Goal: Contribute content: Contribute content

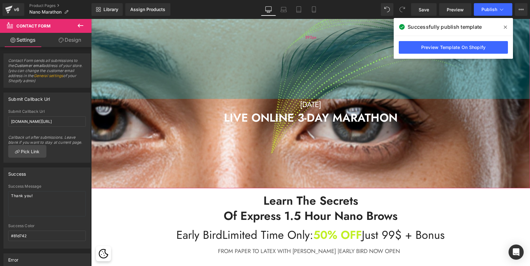
scroll to position [1816, 436]
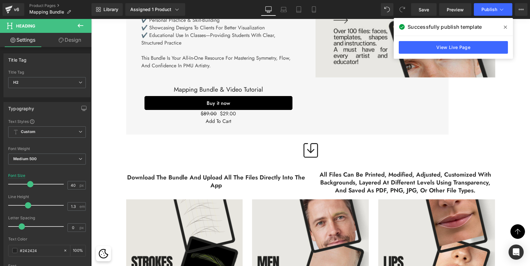
scroll to position [524, 0]
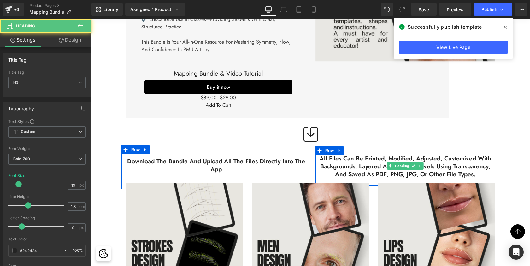
click at [333, 155] on h3 "All files can be printed, modified, adjusted, customized with backgrounds, laye…" at bounding box center [405, 166] width 180 height 23
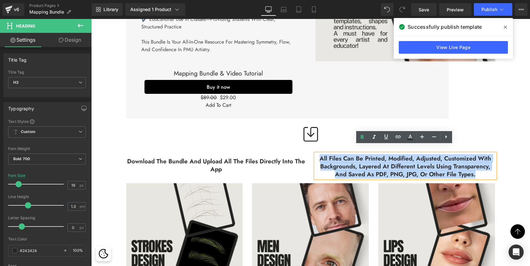
drag, startPoint x: 318, startPoint y: 150, endPoint x: 486, endPoint y: 163, distance: 168.3
click at [486, 163] on h3 "All files can be printed, modified, adjusted, customized with backgrounds, laye…" at bounding box center [405, 166] width 180 height 23
copy h3 "All files can be printed, modified, adjusted, customized with backgrounds, laye…"
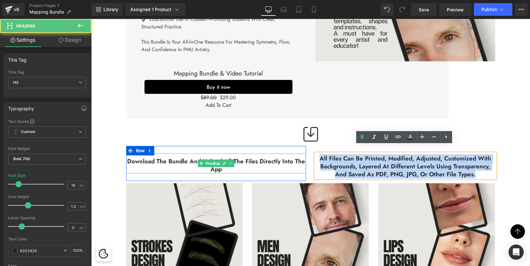
drag, startPoint x: 262, startPoint y: 159, endPoint x: 265, endPoint y: 153, distance: 6.3
click at [262, 159] on h3 "Download the bundle and upload all the files directly into the app" at bounding box center [216, 164] width 180 height 15
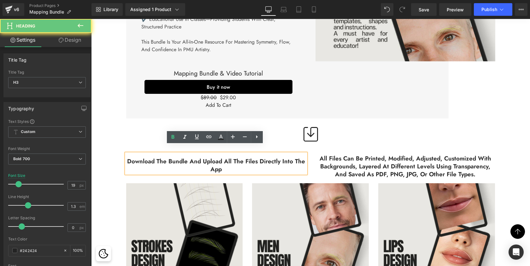
click at [265, 157] on h3 "Download the bundle and upload all the files directly into the app" at bounding box center [216, 164] width 180 height 15
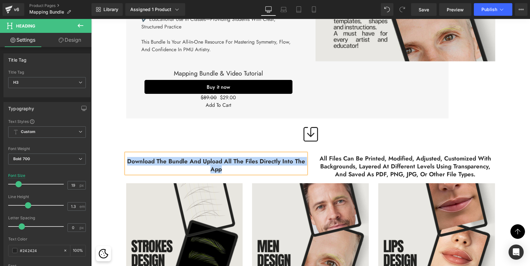
copy h3 "Download the bundle and upload all the files directly into the app"
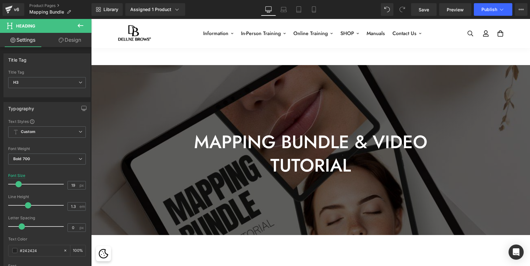
scroll to position [20, 0]
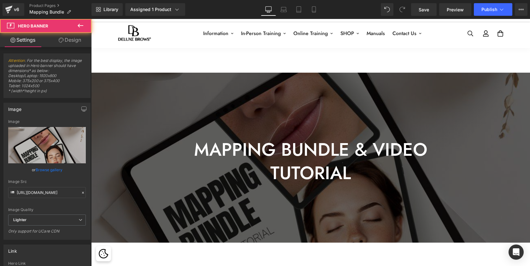
click at [167, 93] on div at bounding box center [310, 158] width 439 height 170
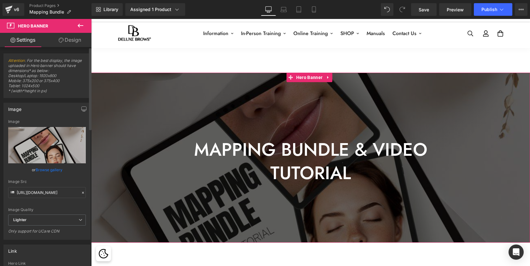
click at [40, 170] on link "Browse gallery" at bounding box center [49, 169] width 27 height 11
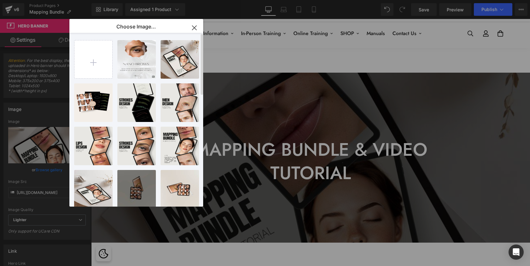
click at [94, 57] on input "file" at bounding box center [93, 59] width 38 height 38
click at [93, 58] on input "file" at bounding box center [93, 59] width 38 height 38
type input "C:\fakepath\Beige Minimalist Pages Mockup Banner-4.png"
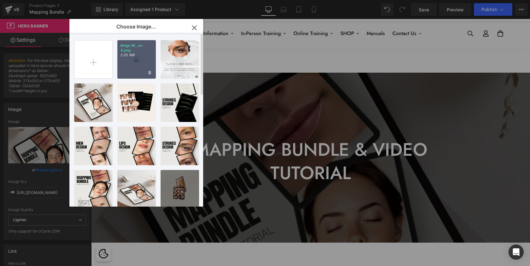
click at [143, 55] on p "2.05 MB" at bounding box center [137, 55] width 32 height 5
type input "https://ucarecdn.com/9f63aaf7-e472-4278-b39e-524865ddc0c7/-/format/auto/-/previ…"
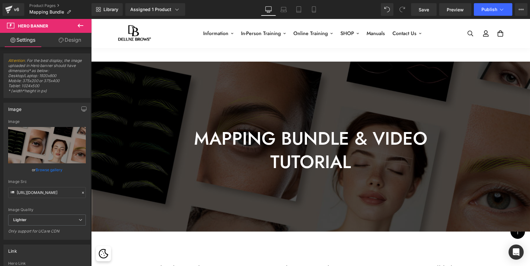
scroll to position [20, 0]
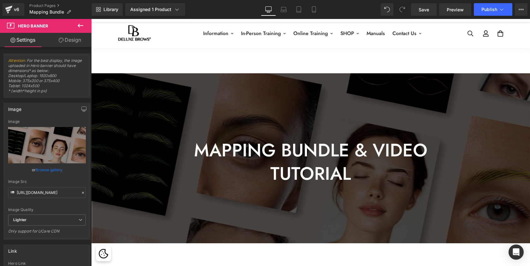
click at [80, 26] on icon at bounding box center [81, 26] width 8 height 8
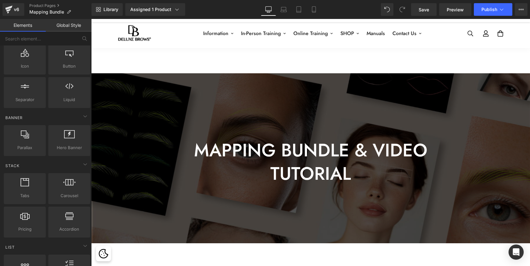
scroll to position [81, 0]
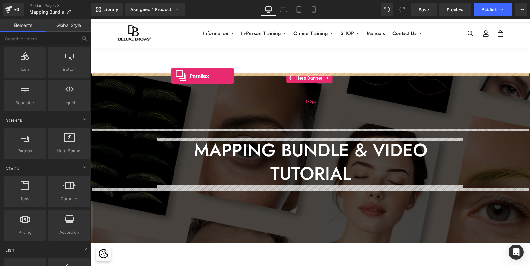
drag, startPoint x: 117, startPoint y: 165, endPoint x: 171, endPoint y: 75, distance: 104.0
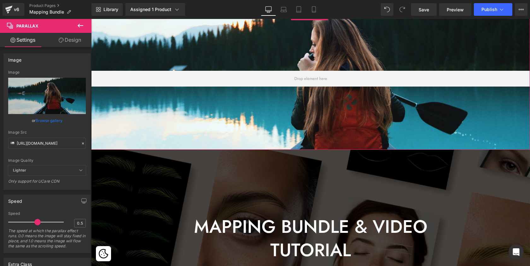
scroll to position [93, 0]
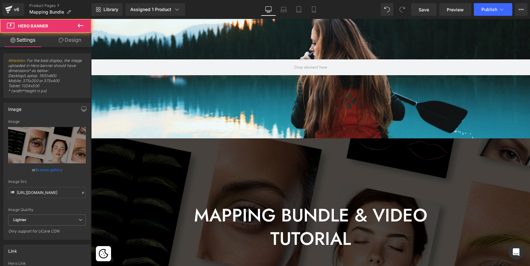
click at [238, 176] on div "MAPPING BUNDLE & VIDEO TUTORIAL Heading Row Hero Banner 176px 174px" at bounding box center [310, 223] width 439 height 170
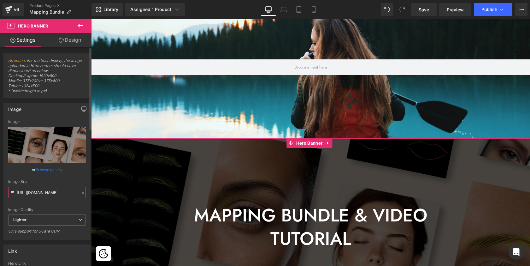
click at [54, 191] on input "https://ucarecdn.com/9f63aaf7-e472-4278-b39e-524865ddc0c7/-/format/auto/-/previ…" at bounding box center [47, 192] width 78 height 11
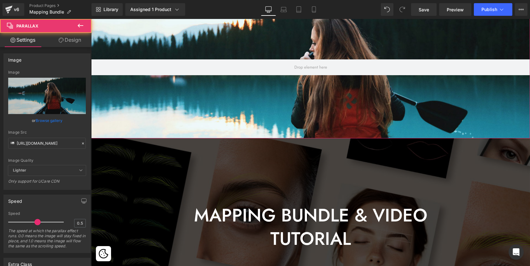
click at [222, 97] on div at bounding box center [310, 89] width 439 height 247
click at [37, 144] on input "https://cdn.shopify.com/s/files/1/0657/0813/files/slide-girl_2048x.jpg" at bounding box center [47, 143] width 78 height 11
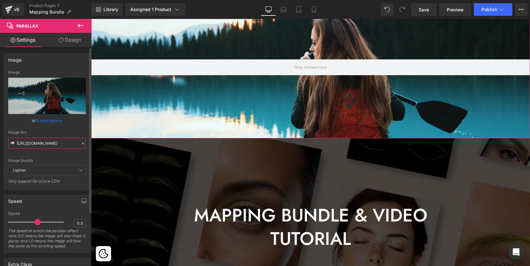
paste input "ucarecdn.com/9f63aaf7-e472-4278-b39e-524865ddc0c7/-/format/auto/-/preview/3000x…"
type input "https://ucarecdn.com/9f63aaf7-e472-4278-b39e-524865ddc0c7/-/format/auto/-/previ…"
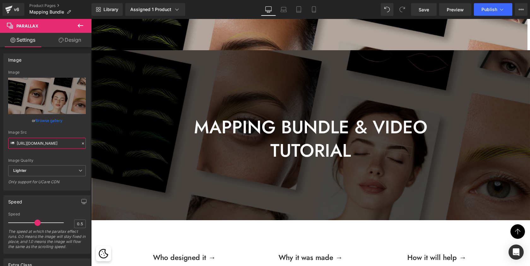
scroll to position [191, 0]
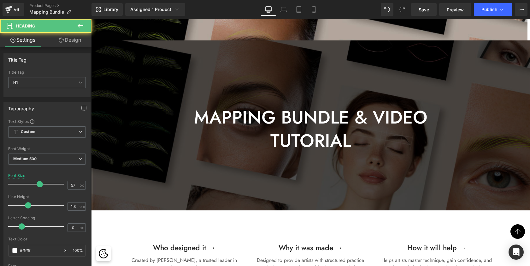
drag, startPoint x: 292, startPoint y: 139, endPoint x: 306, endPoint y: 120, distance: 23.6
click at [292, 139] on h1 "MAPPING BUNDLE & VIDEO TUTORIAL" at bounding box center [311, 128] width 306 height 47
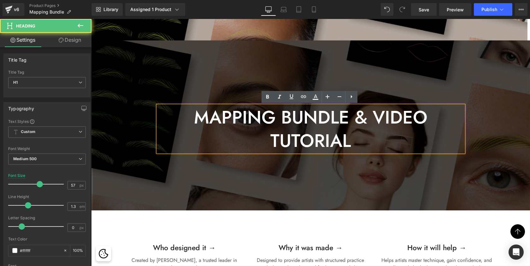
click at [306, 120] on h1 "MAPPING BUNDLE & VIDEO TUTORIAL" at bounding box center [311, 128] width 306 height 47
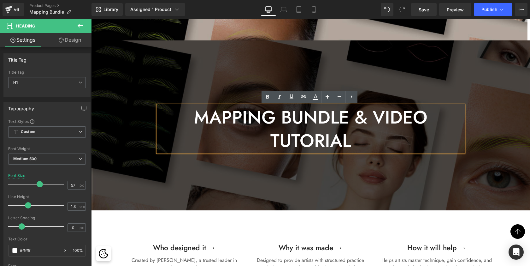
click at [376, 125] on h1 "MAPPING BUNDLE & VIDEO TUTORIAL" at bounding box center [311, 128] width 306 height 47
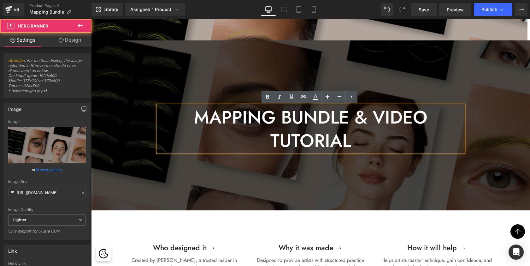
click at [425, 83] on div at bounding box center [310, 125] width 439 height 170
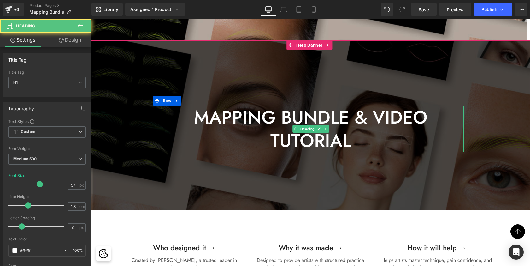
click at [405, 113] on h1 "MAPPING BUNDLE & VIDEO TUTORIAL" at bounding box center [311, 128] width 306 height 47
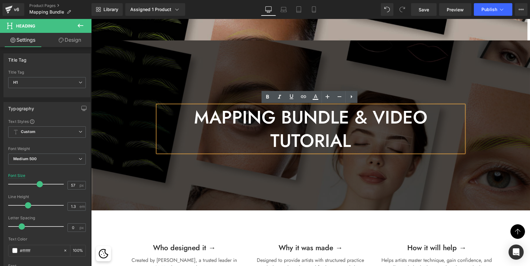
click at [319, 131] on h1 "MAPPING BUNDLE & VIDEO TUTORIAL" at bounding box center [311, 128] width 306 height 47
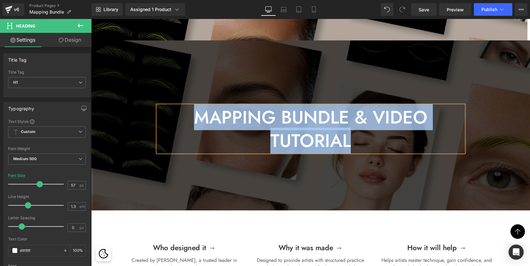
copy h1 "MAPPING BUNDLE & VIDEO TUTORIAL"
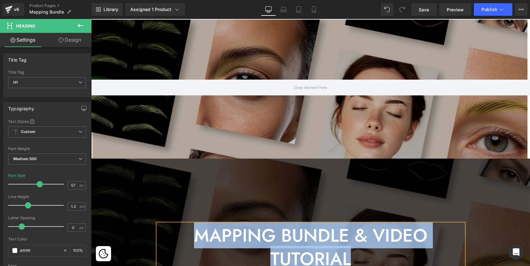
scroll to position [4, 0]
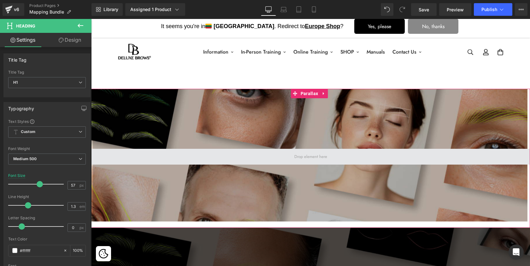
click at [309, 157] on span at bounding box center [310, 156] width 37 height 9
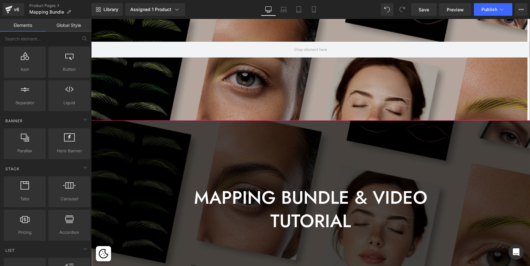
scroll to position [115, 0]
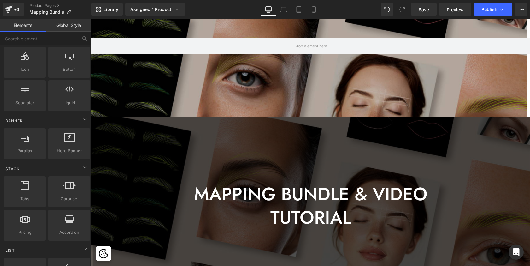
click at [328, 147] on div "MAPPING BUNDLE & VIDEO TUTORIAL Heading Row Hero Banner 176px 174px" at bounding box center [310, 202] width 439 height 170
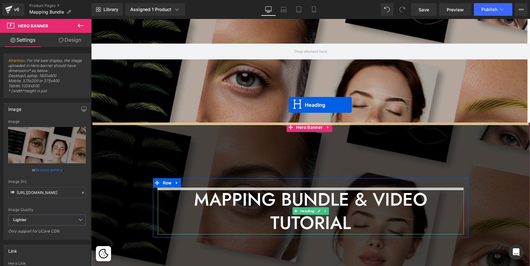
scroll to position [1872, 436]
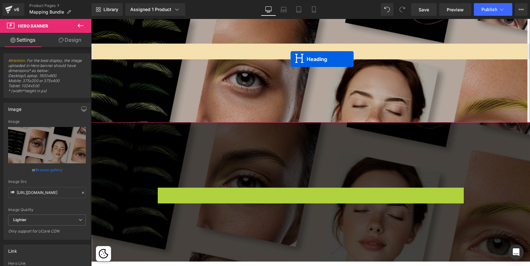
drag, startPoint x: 295, startPoint y: 212, endPoint x: 291, endPoint y: 59, distance: 152.7
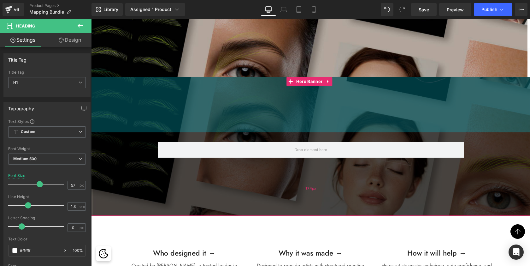
scroll to position [162, 0]
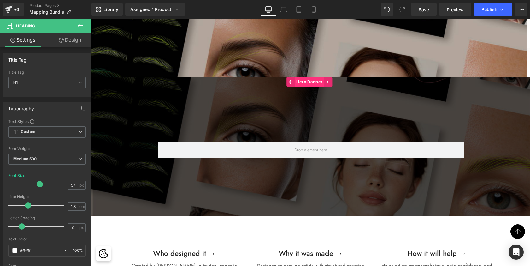
click at [312, 84] on span "Hero Banner" at bounding box center [309, 81] width 29 height 9
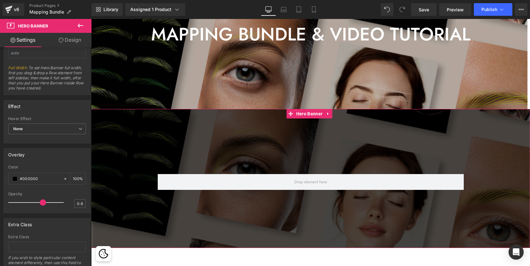
scroll to position [123, 0]
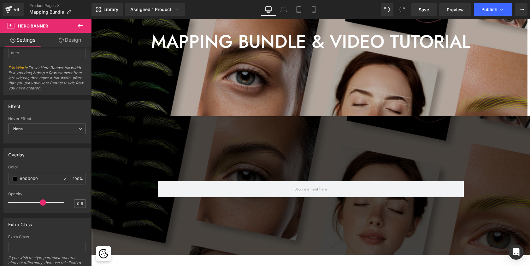
click at [226, 61] on div at bounding box center [309, 85] width 436 height 247
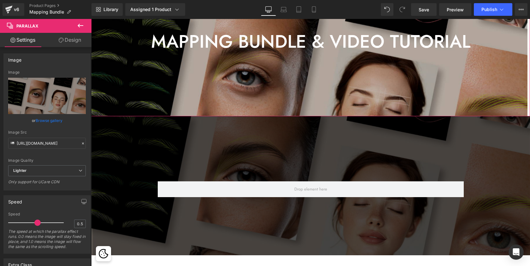
scroll to position [0, 0]
click at [73, 40] on link "Design" at bounding box center [70, 40] width 46 height 14
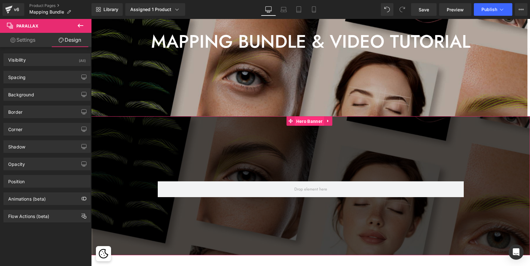
click at [310, 122] on span "Hero Banner" at bounding box center [309, 120] width 29 height 9
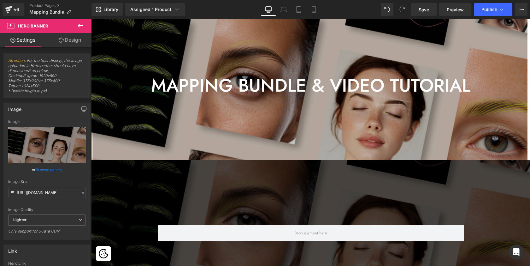
scroll to position [105, 0]
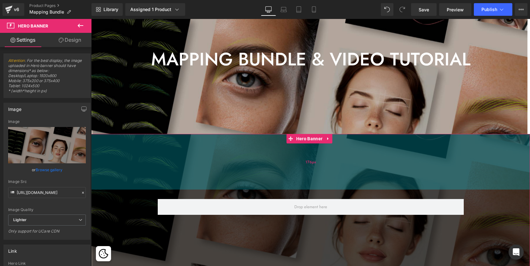
click at [327, 166] on div "176px" at bounding box center [310, 162] width 439 height 56
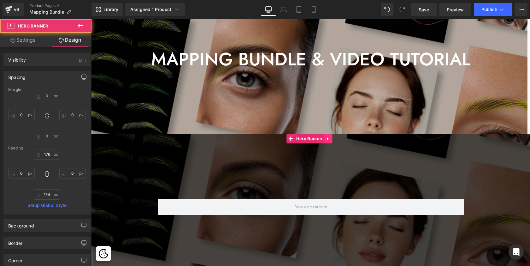
click at [330, 142] on link at bounding box center [328, 138] width 8 height 9
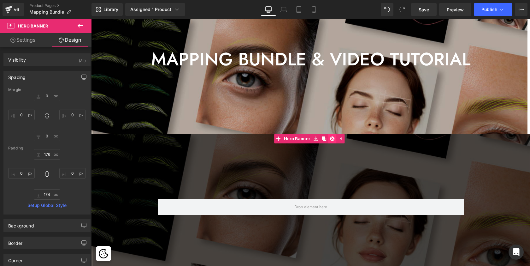
click at [333, 139] on icon at bounding box center [332, 138] width 4 height 5
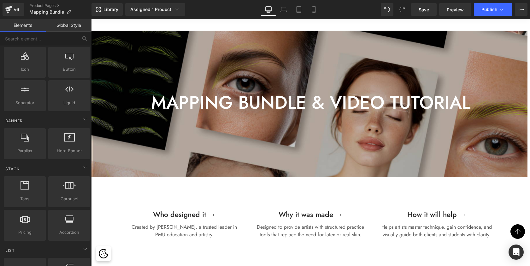
scroll to position [83, 0]
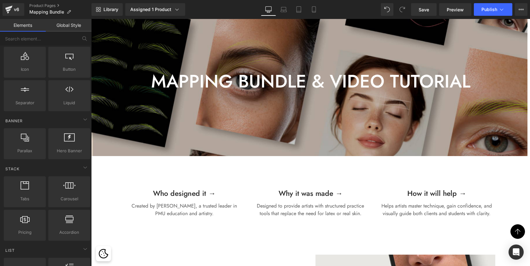
click at [343, 141] on div at bounding box center [309, 90] width 436 height 247
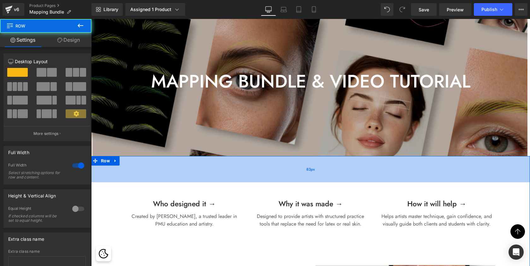
scroll to position [3, 3]
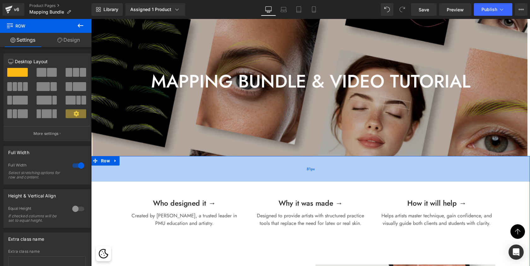
drag, startPoint x: 341, startPoint y: 156, endPoint x: 340, endPoint y: 166, distance: 9.8
click at [340, 166] on div "81px" at bounding box center [310, 169] width 439 height 26
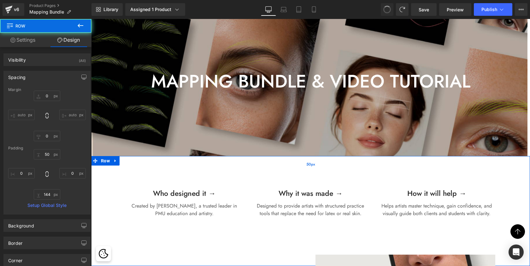
type input "0"
type input "50"
type input "0"
type input "144"
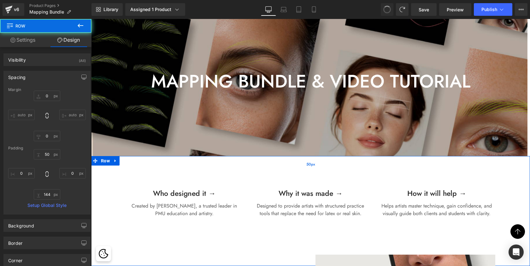
type input "0"
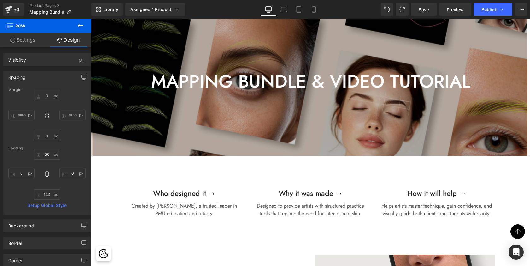
click at [338, 130] on div at bounding box center [309, 90] width 436 height 247
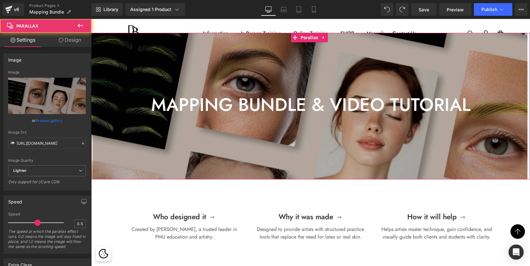
scroll to position [59, 0]
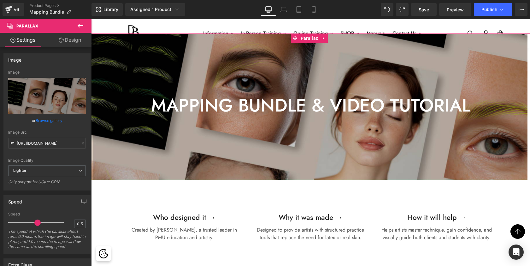
click at [338, 148] on div at bounding box center [309, 92] width 436 height 247
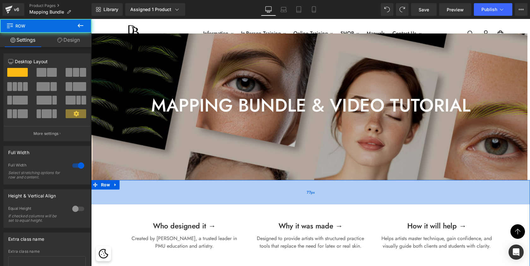
scroll to position [1750, 436]
drag, startPoint x: 339, startPoint y: 180, endPoint x: 339, endPoint y: 188, distance: 8.5
click at [339, 188] on div "77px" at bounding box center [310, 192] width 439 height 24
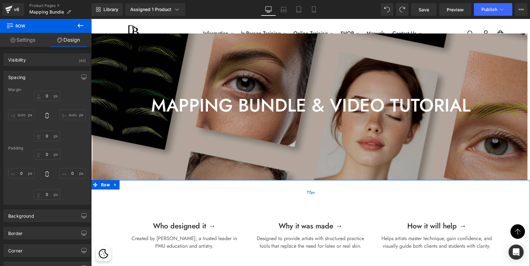
type input "0"
type input "77"
type input "0"
type input "144"
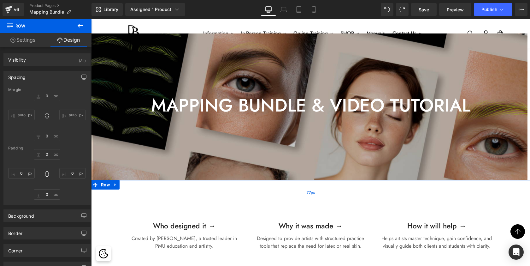
type input "0"
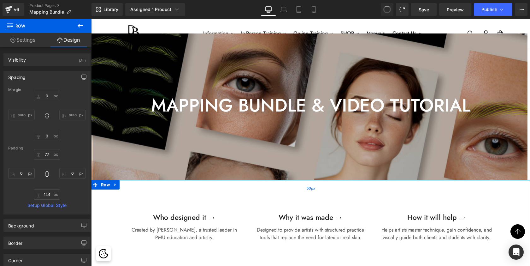
type input "0"
type input "50"
type input "0"
type input "144"
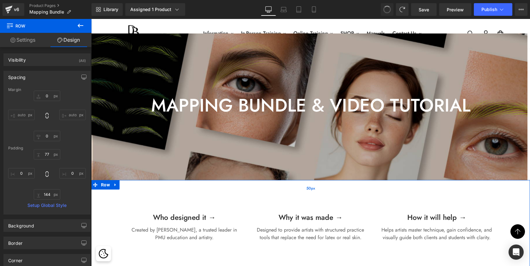
type input "0"
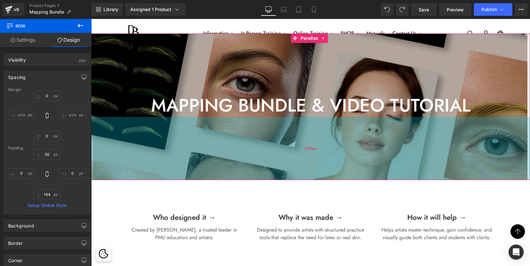
click at [310, 158] on div "200px" at bounding box center [310, 148] width 439 height 63
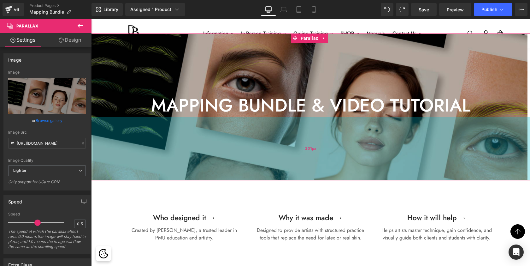
click at [326, 157] on div "201px" at bounding box center [310, 148] width 439 height 63
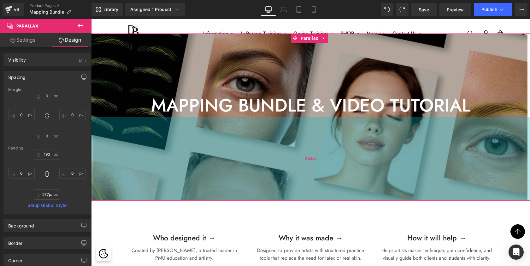
scroll to position [0, 0]
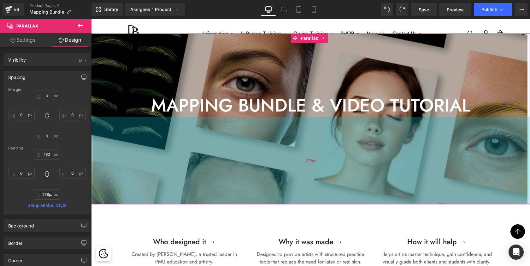
type input "269px"
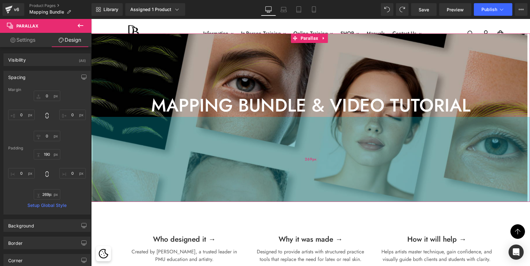
drag, startPoint x: 326, startPoint y: 157, endPoint x: 322, endPoint y: 179, distance: 21.8
click at [322, 179] on div "269px" at bounding box center [310, 159] width 439 height 85
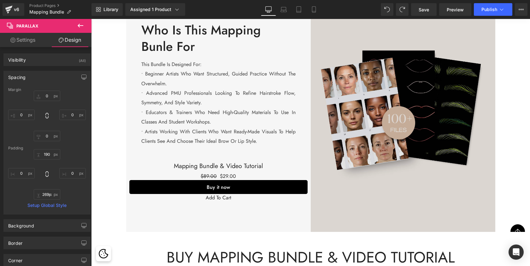
click at [391, 76] on img at bounding box center [403, 116] width 185 height 231
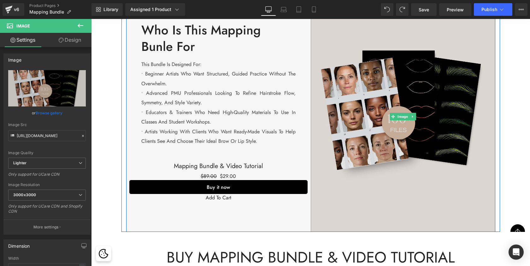
click at [352, 53] on img at bounding box center [403, 116] width 185 height 231
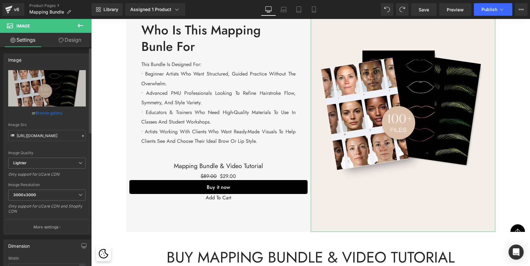
click at [47, 111] on link "Browse gallery" at bounding box center [49, 112] width 27 height 11
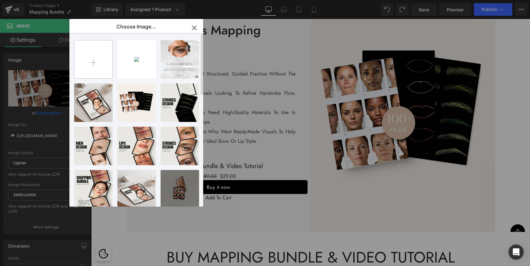
click at [95, 64] on input "file" at bounding box center [93, 59] width 38 height 38
type input "C:\fakepath\Beige Minimalist Pages Mockup Banner.png"
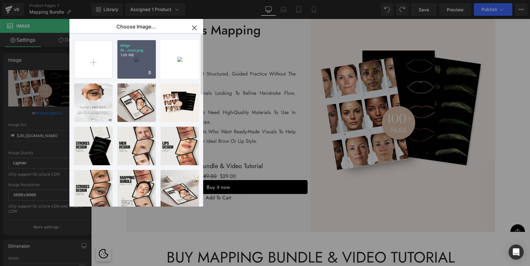
click at [154, 59] on div "Beige M...nner.png 1.09 MB" at bounding box center [136, 59] width 38 height 38
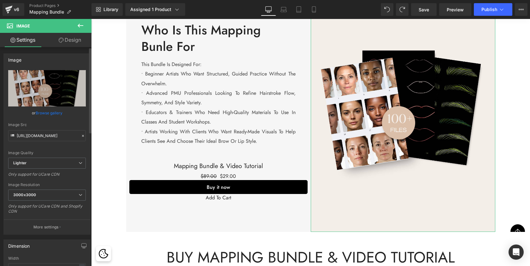
click at [45, 111] on link "Browse gallery" at bounding box center [49, 112] width 27 height 11
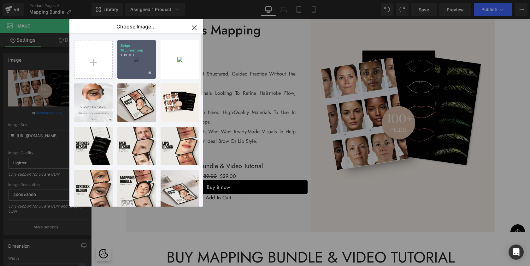
click at [135, 60] on div "Beige M...nner.png 1.09 MB" at bounding box center [136, 59] width 38 height 38
type input "https://ucarecdn.com/f106b209-e5c6-4fc9-895a-30d3dad533a0/-/format/auto/-/previ…"
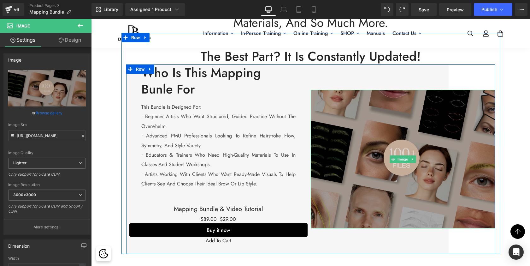
scroll to position [891, 0]
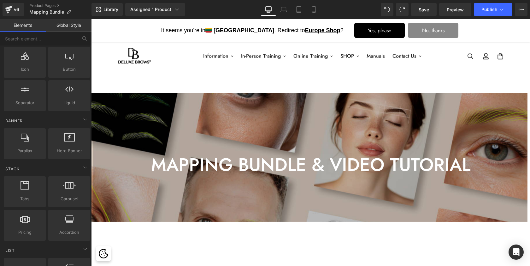
scroll to position [0, 0]
click at [491, 10] on span "Publish" at bounding box center [489, 9] width 16 height 5
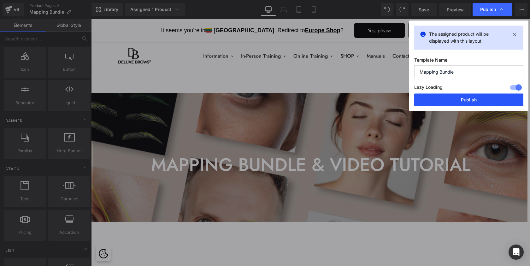
click at [474, 97] on button "Publish" at bounding box center [468, 99] width 109 height 13
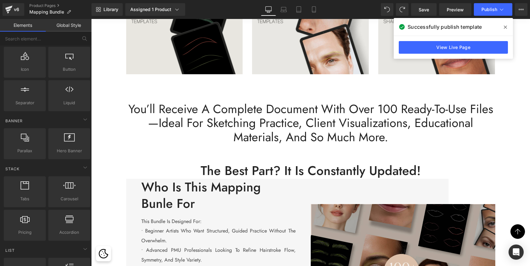
scroll to position [787, 0]
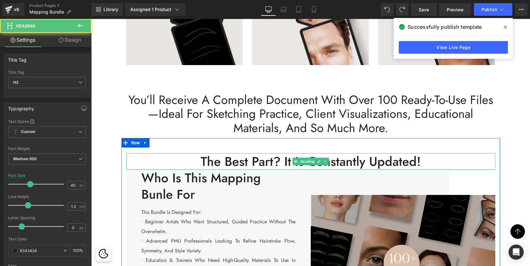
click at [213, 153] on h2 "The best part? it is constantly updated!" at bounding box center [310, 161] width 369 height 16
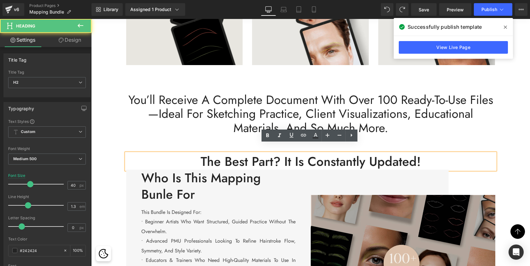
click at [200, 153] on h2 "The best part? it is constantly updated!" at bounding box center [310, 161] width 369 height 16
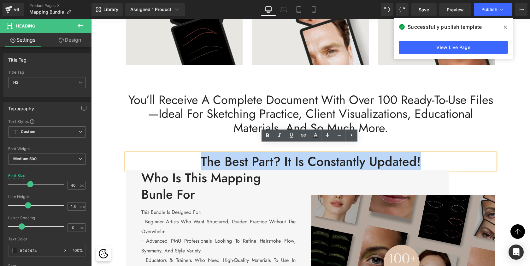
drag, startPoint x: 200, startPoint y: 151, endPoint x: 421, endPoint y: 150, distance: 220.5
click at [421, 153] on h2 "The best part? it is constantly updated!" at bounding box center [310, 161] width 369 height 16
copy h2 "The best part? it is constantly updated!"
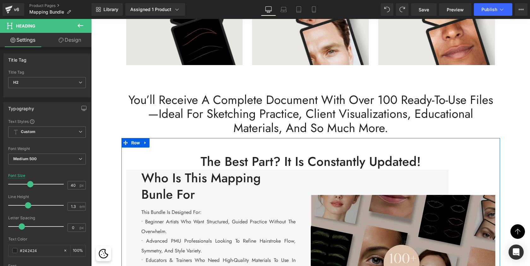
click at [328, 153] on h2 "The best part? it is constantly updated!" at bounding box center [310, 161] width 369 height 16
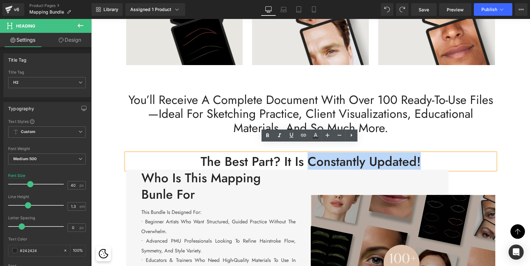
drag, startPoint x: 307, startPoint y: 152, endPoint x: 418, endPoint y: 156, distance: 111.1
click at [418, 156] on h2 "The best part? it is constantly updated!" at bounding box center [310, 161] width 369 height 16
copy h2 "constantly updated!"
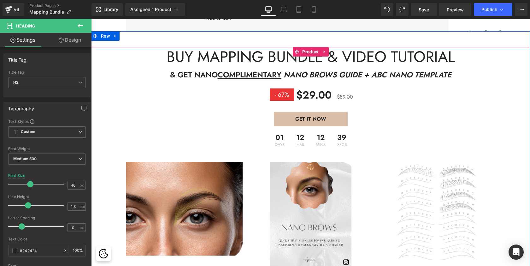
scroll to position [1114, 0]
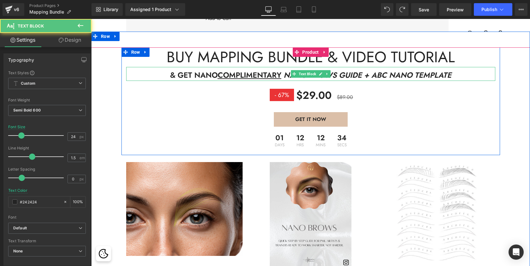
click at [400, 69] on span "NANO BROWS GUIDE + ABC NANO TEMPLATE" at bounding box center [368, 74] width 168 height 11
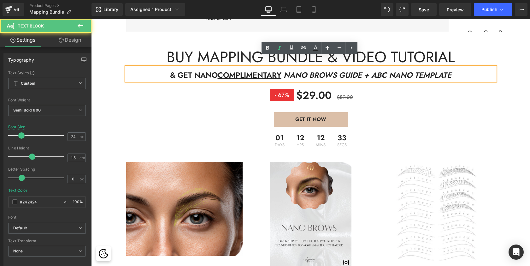
click at [382, 69] on span "NANO BROWS GUIDE + ABC NANO TEMPLATE" at bounding box center [368, 74] width 168 height 11
click at [380, 69] on span "NANO BROWS GUIDE + ABC NANO TEMPLATE" at bounding box center [368, 74] width 168 height 11
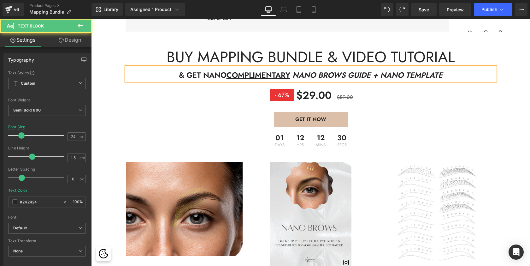
click at [396, 69] on span "NANO BROWS GUIDE + NANO TEMPLATE" at bounding box center [367, 74] width 150 height 11
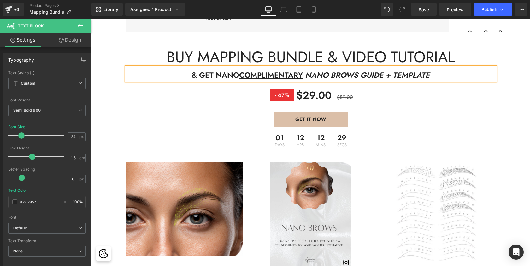
click at [440, 69] on p "& GET NANO COMPLIMENTARY NANO BROWS GUIDE + TEMPLATE" at bounding box center [310, 74] width 369 height 11
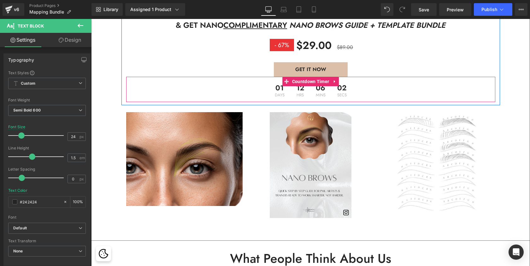
scroll to position [1164, 0]
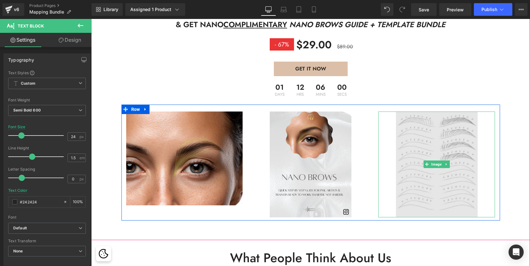
click at [425, 139] on img at bounding box center [437, 164] width 82 height 106
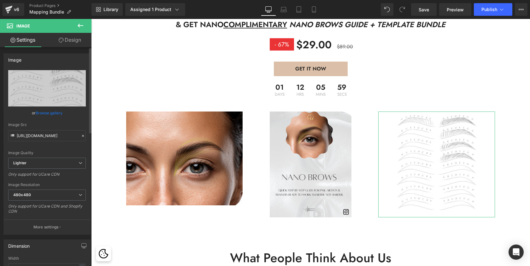
click at [49, 112] on link "Browse gallery" at bounding box center [49, 112] width 27 height 11
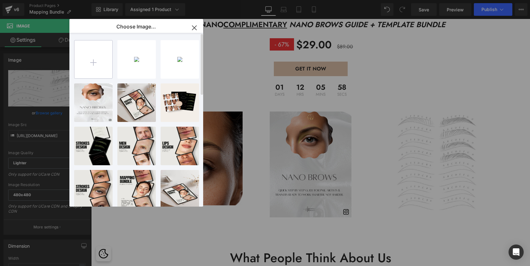
click at [97, 64] on input "file" at bounding box center [93, 59] width 38 height 38
type input "C:\fakepath\hairstrokes patterns.png"
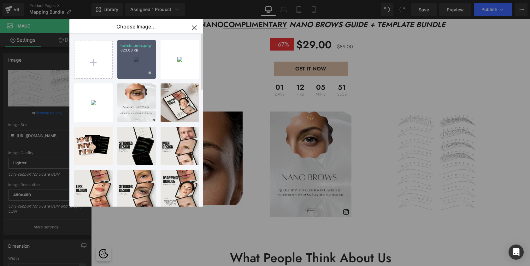
click at [130, 58] on div "hairstr...erns.png 623.03 KB" at bounding box center [136, 59] width 38 height 38
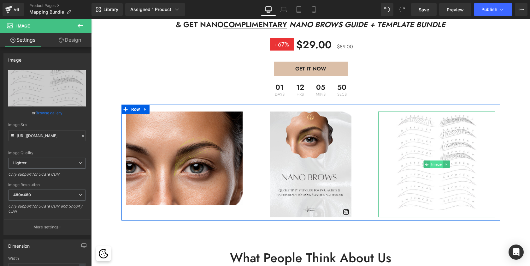
click at [435, 160] on span "Image" at bounding box center [436, 164] width 13 height 8
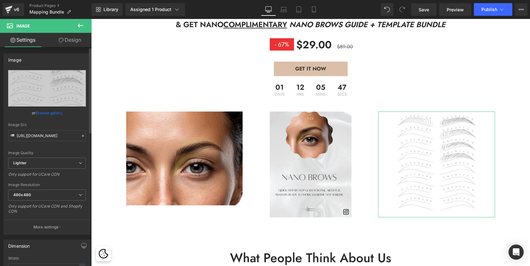
click at [52, 112] on link "Browse gallery" at bounding box center [49, 112] width 27 height 11
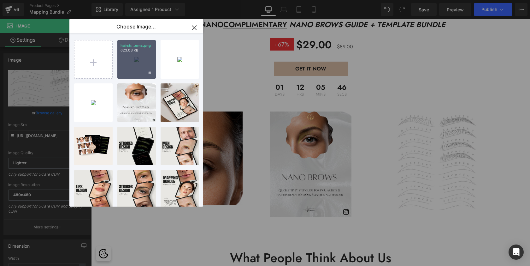
click at [136, 65] on div "hairstr...erns.png 623.03 KB" at bounding box center [136, 59] width 38 height 38
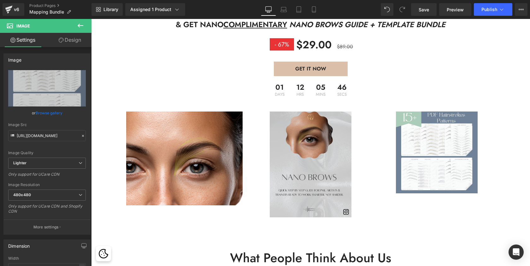
type input "https://ucarecdn.com/d9ccf115-9dd5-4418-962a-dd25f8d8f57a/-/format/auto/-/previ…"
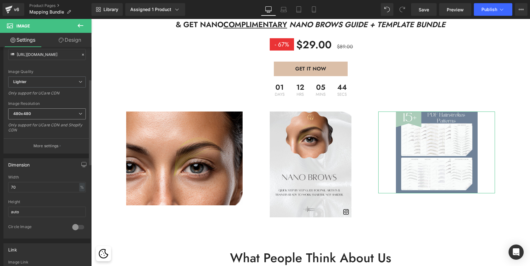
scroll to position [85, 0]
click at [22, 181] on input "70" at bounding box center [47, 183] width 78 height 10
type input "7"
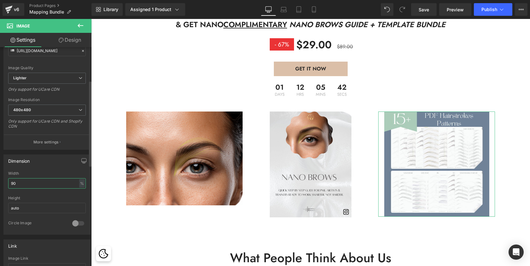
scroll to position [1720, 436]
type input "9"
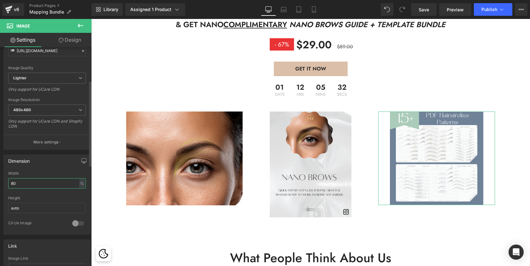
type input "8"
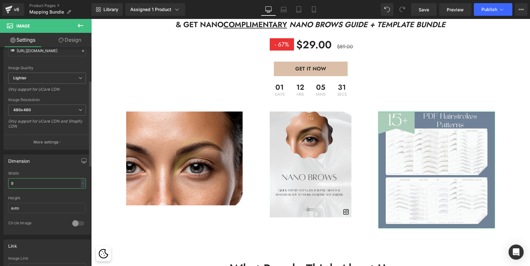
type input "90"
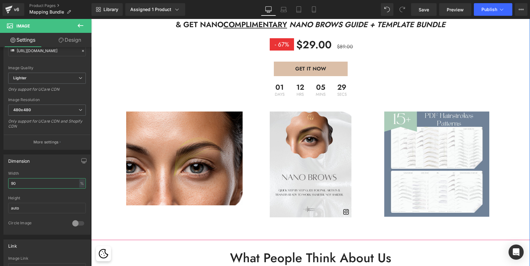
click at [445, 62] on div "GET IT NOW" at bounding box center [310, 69] width 369 height 15
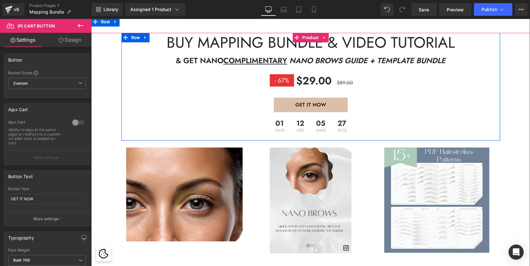
scroll to position [1127, 0]
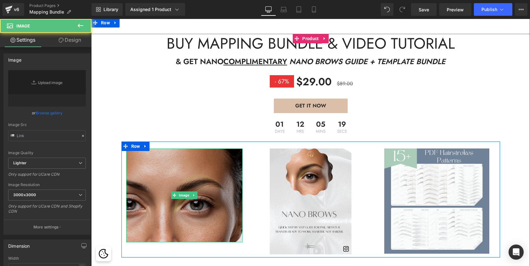
click at [205, 160] on img at bounding box center [184, 195] width 117 height 94
type input "https://cdn.shopify.com/s/files/1/0574/0593/1713/files/expressnanobrowsmarathon…"
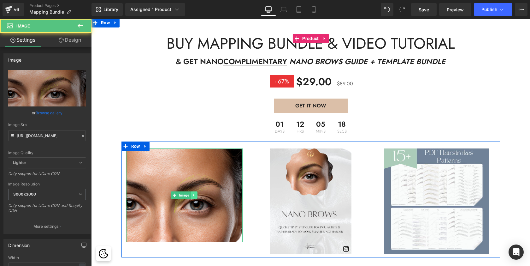
click at [193, 191] on link at bounding box center [194, 195] width 7 height 8
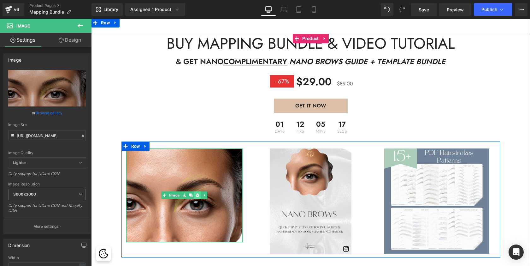
click at [196, 193] on icon at bounding box center [197, 194] width 3 height 3
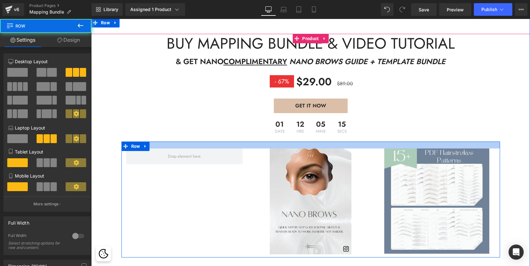
click at [135, 141] on div at bounding box center [310, 144] width 379 height 7
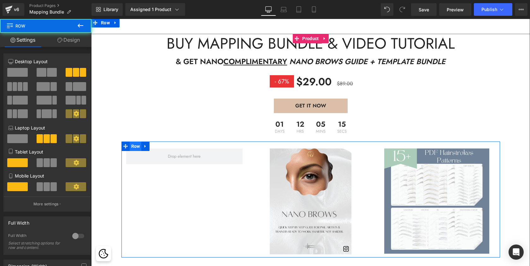
click at [134, 141] on span "Row" at bounding box center [136, 145] width 12 height 9
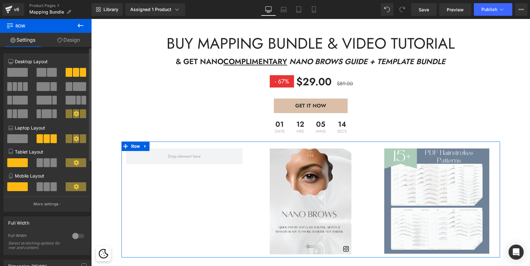
click at [47, 73] on span at bounding box center [52, 72] width 10 height 9
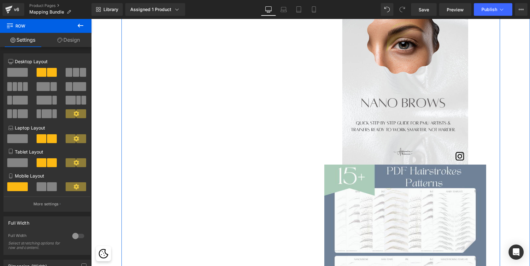
scroll to position [1290, 0]
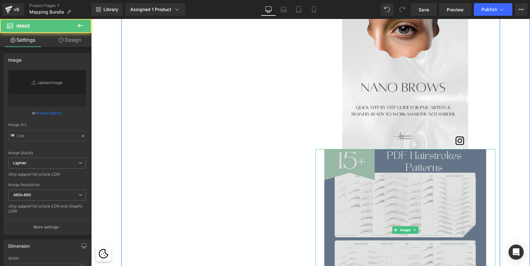
click at [399, 149] on img at bounding box center [405, 230] width 162 height 162
type input "https://ucarecdn.com/d9ccf115-9dd5-4418-962a-dd25f8d8f57a/-/format/auto/-/previ…"
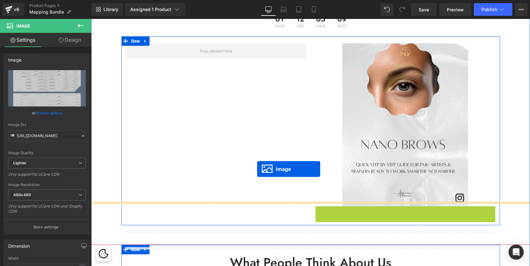
scroll to position [1223, 0]
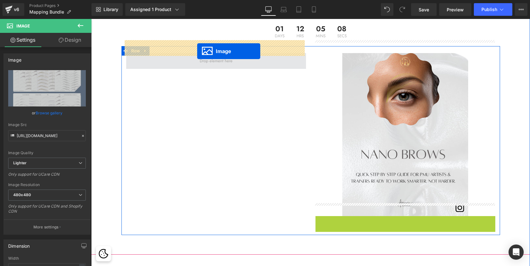
drag, startPoint x: 394, startPoint y: 216, endPoint x: 197, endPoint y: 51, distance: 257.0
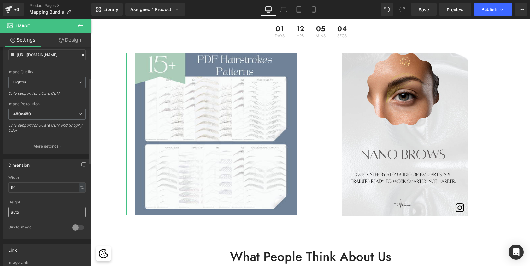
scroll to position [84, 0]
drag, startPoint x: 27, startPoint y: 182, endPoint x: 4, endPoint y: 181, distance: 23.4
click at [4, 181] on div "90% Width 90 % % px auto Height auto 0 Circle Image" at bounding box center [47, 203] width 86 height 63
type input "80"
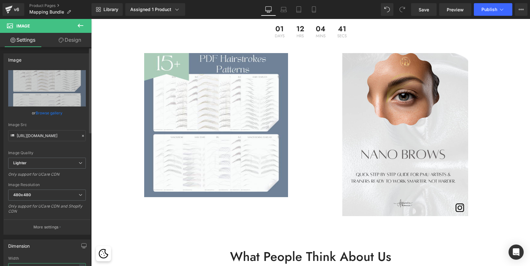
scroll to position [0, 0]
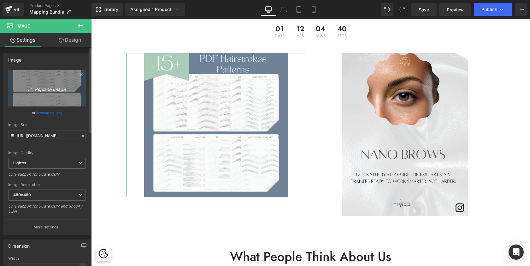
click at [46, 88] on icon "Replace Image" at bounding box center [47, 88] width 50 height 8
type input "C:\fakepath\hairstrokes patterns-2.png"
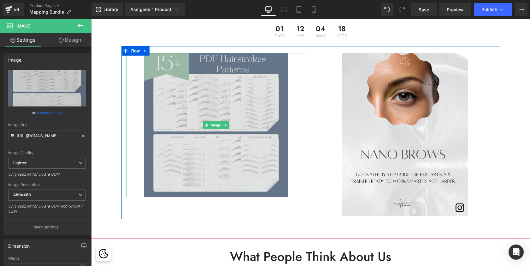
click at [230, 122] on img at bounding box center [216, 125] width 144 height 144
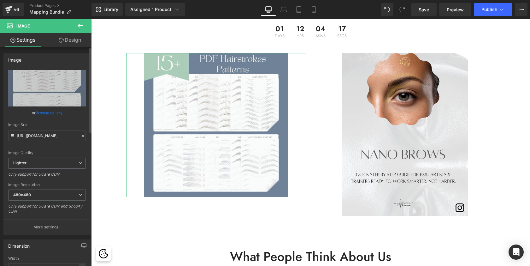
click at [57, 115] on link "Browse gallery" at bounding box center [49, 112] width 27 height 11
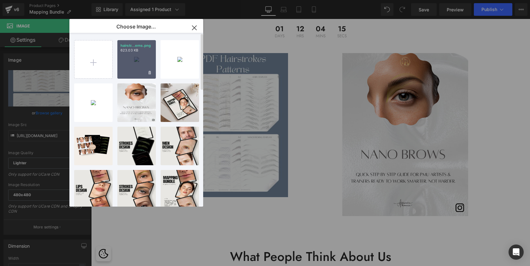
click at [135, 66] on div "hairstr...erns.png 623.03 KB" at bounding box center [136, 59] width 38 height 38
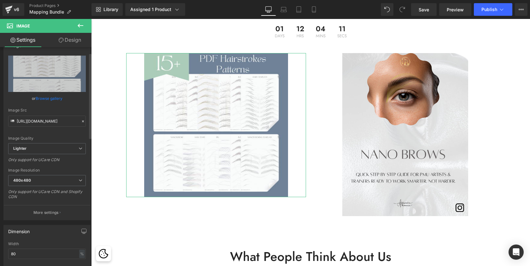
scroll to position [22, 0]
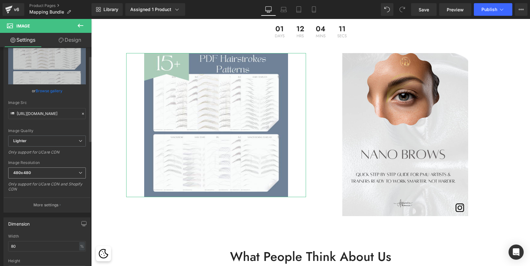
click at [62, 173] on span "480x480" at bounding box center [47, 172] width 78 height 11
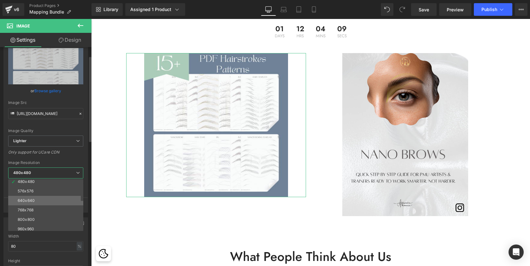
scroll to position [21, 0]
click at [30, 225] on li "960x960" at bounding box center [47, 228] width 78 height 9
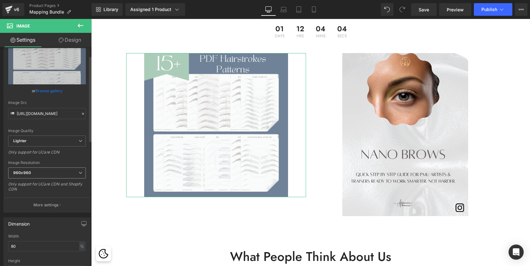
click at [51, 172] on span "960x960" at bounding box center [47, 172] width 78 height 11
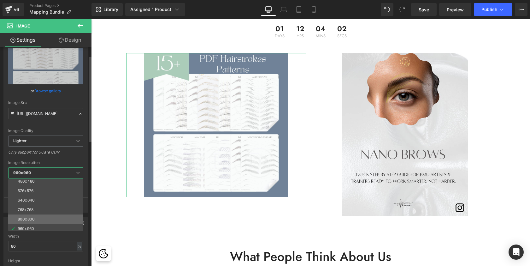
scroll to position [38, 0]
click at [35, 220] on div "1024x1024" at bounding box center [28, 221] width 20 height 4
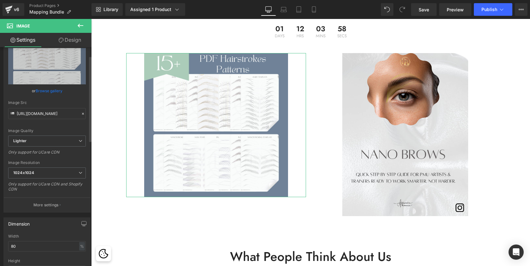
type input "https://ucarecdn.com/d9ccf115-9dd5-4418-962a-dd25f8d8f57a/-/format/auto/-/previ…"
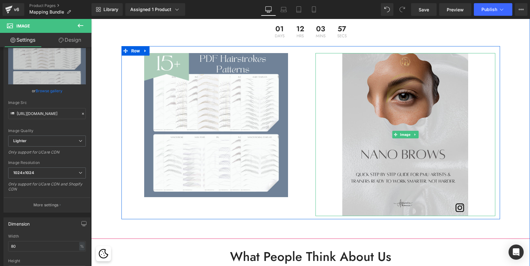
click at [413, 97] on img at bounding box center [405, 134] width 126 height 163
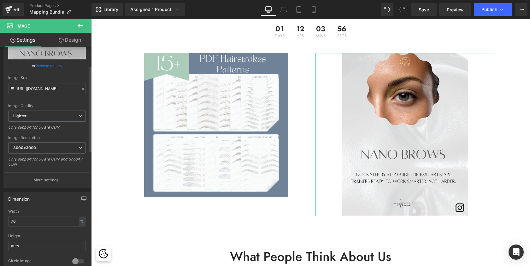
scroll to position [49, 0]
drag, startPoint x: 22, startPoint y: 218, endPoint x: 7, endPoint y: 218, distance: 15.8
click at [7, 218] on div "70% Width 70 % % px auto Height auto 0 Circle Image" at bounding box center [47, 238] width 86 height 63
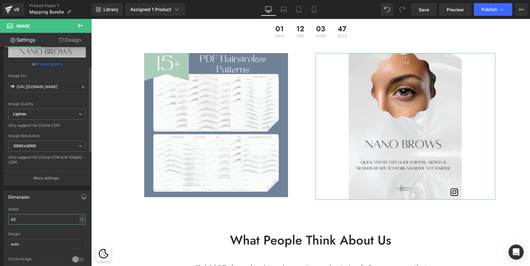
scroll to position [1761, 436]
type input "62"
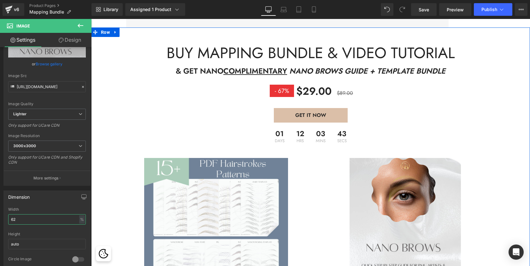
scroll to position [1118, 0]
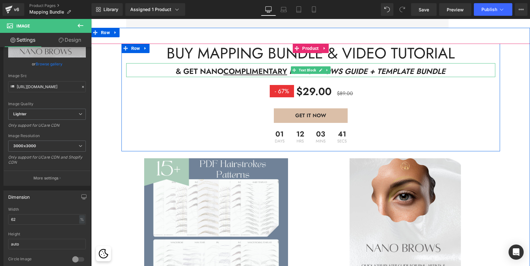
click at [207, 66] on p "& GET NANO COMPLIMENTARY NANO BROWS GUIDE + TEMPLATE BUNDLE" at bounding box center [310, 71] width 369 height 11
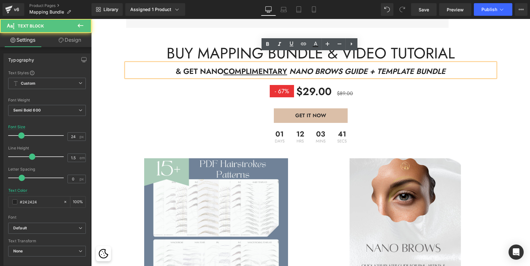
click at [207, 66] on p "& GET NANO COMPLIMENTARY NANO BROWS GUIDE + TEMPLATE BUNDLE" at bounding box center [310, 71] width 369 height 11
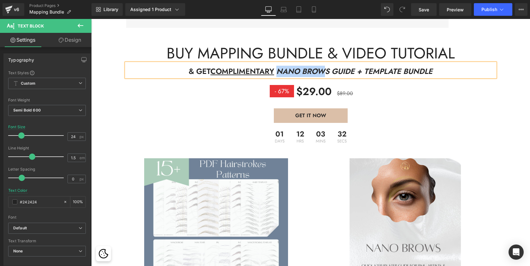
drag, startPoint x: 279, startPoint y: 59, endPoint x: 326, endPoint y: 56, distance: 47.7
click at [326, 66] on span "NANO BROWS GUIDE + TEMPLATE BUNDLE" at bounding box center [354, 71] width 156 height 11
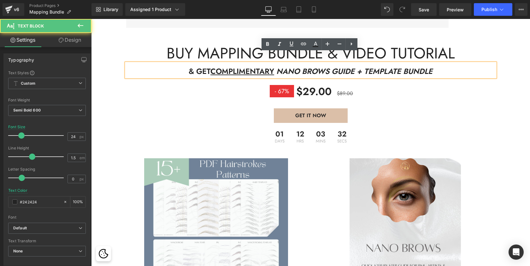
click at [358, 66] on span "NANO BROWS GUIDE + TEMPLATE BUNDLE" at bounding box center [354, 71] width 156 height 11
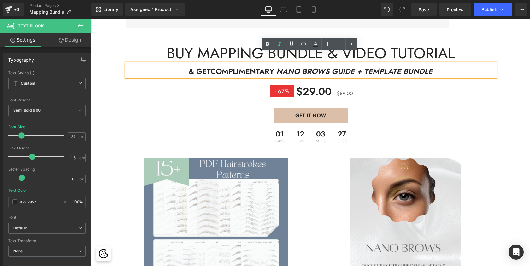
drag, startPoint x: 412, startPoint y: 92, endPoint x: 412, endPoint y: 84, distance: 8.5
click at [412, 92] on div "$29.00 - 67% (P) Price $29.00 $89.00 (P) Price Icon List" at bounding box center [310, 92] width 369 height 31
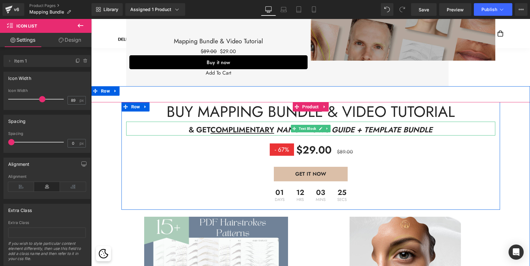
scroll to position [1055, 0]
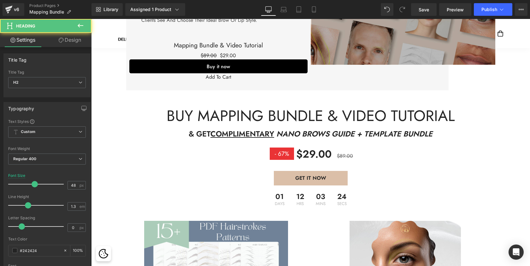
click at [294, 106] on div "buy mapping bundle & video tutorial Heading" at bounding box center [310, 116] width 369 height 20
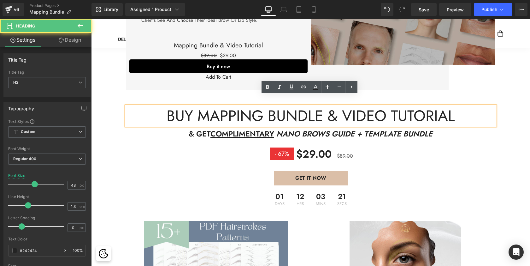
click at [200, 106] on h2 "buy mapping bundle & video tutorial" at bounding box center [310, 116] width 369 height 20
click at [174, 110] on h2 "buy mapping bundle & video tutorial" at bounding box center [310, 116] width 369 height 20
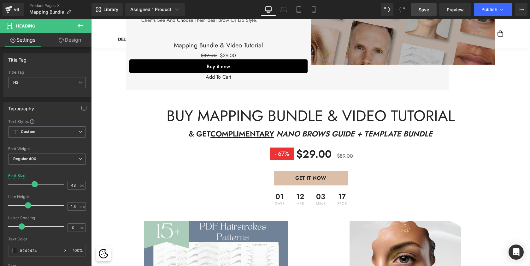
click at [426, 15] on link "Save" at bounding box center [424, 9] width 26 height 13
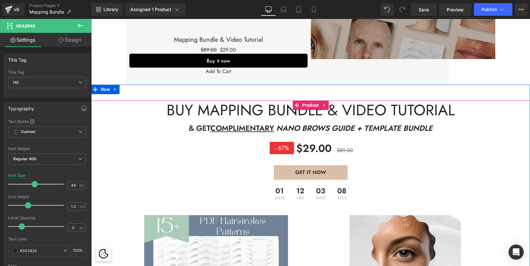
scroll to position [1062, 0]
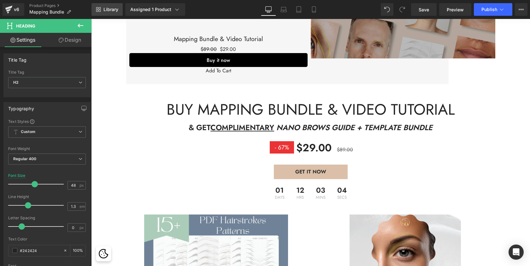
click at [112, 6] on link "Library" at bounding box center [106, 9] width 31 height 13
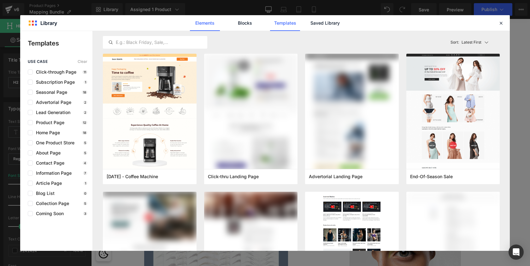
click at [206, 23] on link "Elements" at bounding box center [205, 23] width 30 height 16
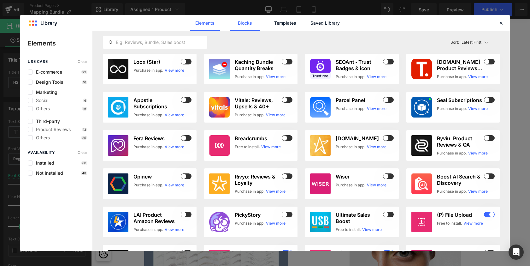
click at [243, 21] on link "Blocks" at bounding box center [245, 23] width 30 height 16
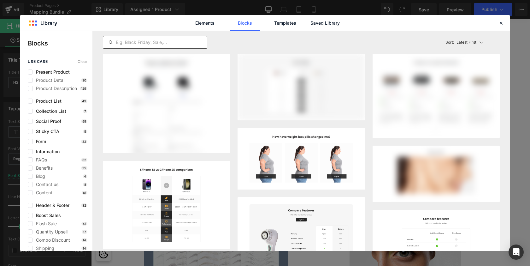
click at [185, 38] on div at bounding box center [155, 42] width 104 height 13
click at [182, 46] on input "text" at bounding box center [155, 42] width 104 height 8
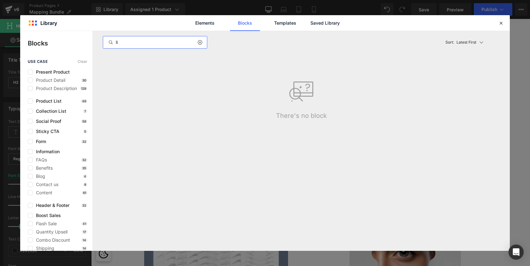
type input "l"
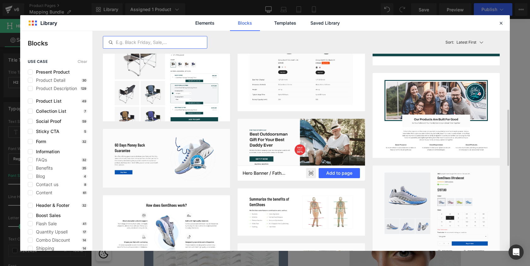
scroll to position [306, 0]
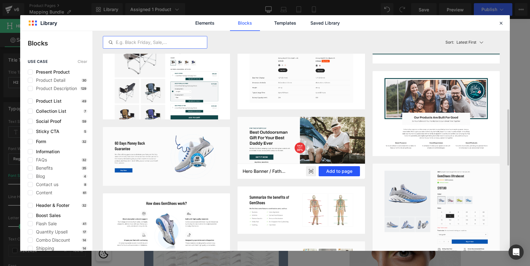
click at [333, 169] on button "Add to page" at bounding box center [339, 171] width 41 height 10
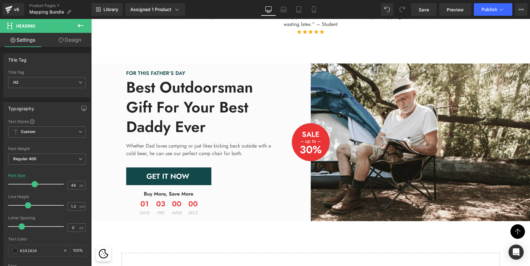
scroll to position [1916, 436]
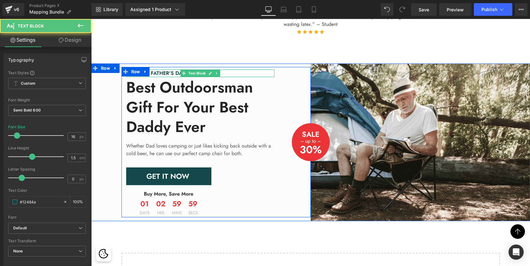
click at [169, 69] on p "FOR THIS FATHER’S DAY" at bounding box center [200, 73] width 148 height 8
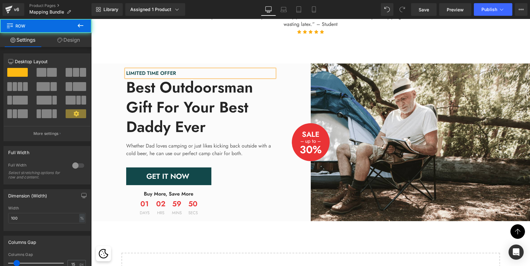
click at [308, 137] on div "LIMITED TIME OFFER Text Block Best Outdoorsman Gift For Your Best Daddy Ever He…" at bounding box center [215, 142] width 189 height 150
click at [304, 137] on div "LIMITED TIME OFFER Text Block Best Outdoorsman Gift For Your Best Daddy Ever He…" at bounding box center [215, 142] width 189 height 150
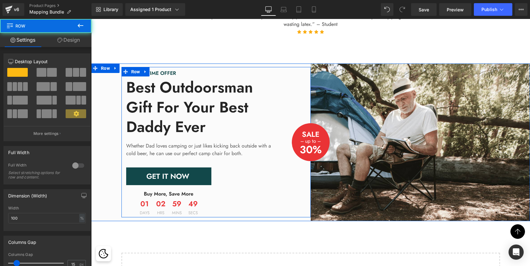
click at [305, 137] on div "LIMITED TIME OFFER Text Block Best Outdoorsman Gift For Your Best Daddy Ever He…" at bounding box center [215, 142] width 189 height 150
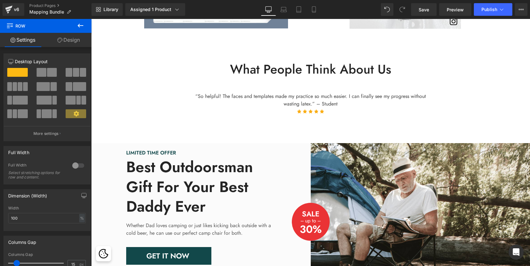
scroll to position [1445, 0]
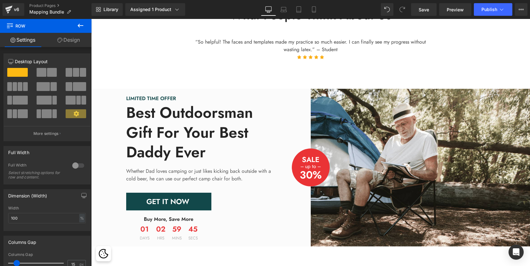
click at [304, 162] on div "LIMITED TIME OFFER Text Block Best Outdoorsman Gift For Your Best Daddy Ever He…" at bounding box center [215, 167] width 189 height 150
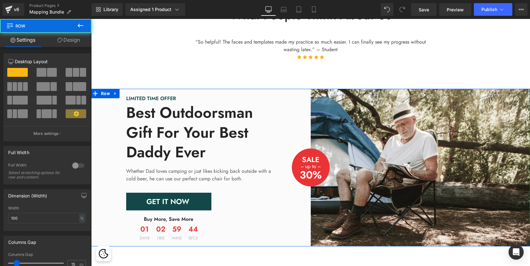
click at [310, 171] on span "Text Block" at bounding box center [307, 175] width 20 height 8
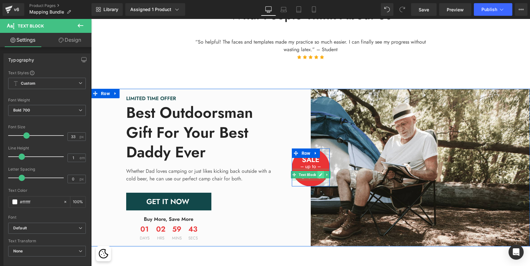
click at [319, 173] on icon at bounding box center [320, 174] width 3 height 3
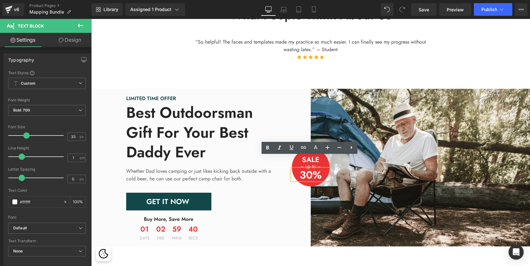
click at [310, 169] on p "30%" at bounding box center [311, 174] width 38 height 10
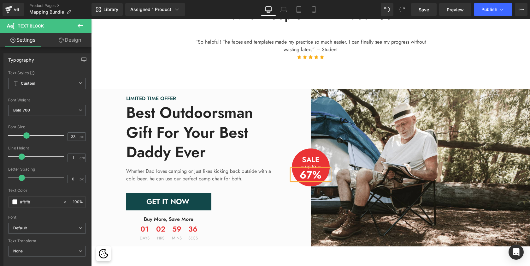
click at [313, 163] on div "--- up to --- Text Block" at bounding box center [311, 166] width 38 height 6
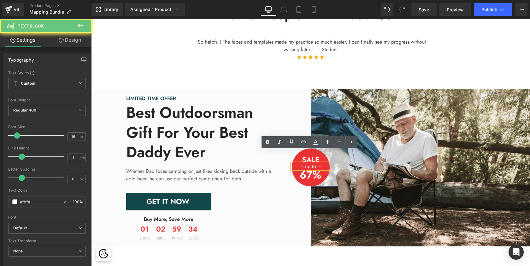
click at [314, 164] on p "--- up to ---" at bounding box center [311, 166] width 38 height 5
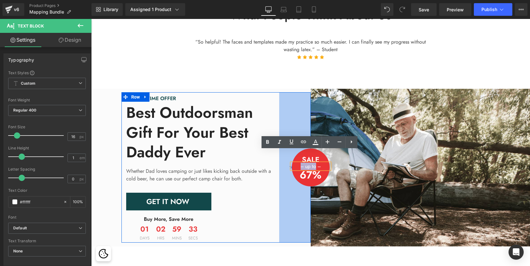
drag, startPoint x: 315, startPoint y: 154, endPoint x: 305, endPoint y: 154, distance: 10.1
click at [305, 154] on div "Image SALE Text Block --- up to --- Text Block 67% Text Block Row Row LIMITED T…" at bounding box center [310, 167] width 439 height 157
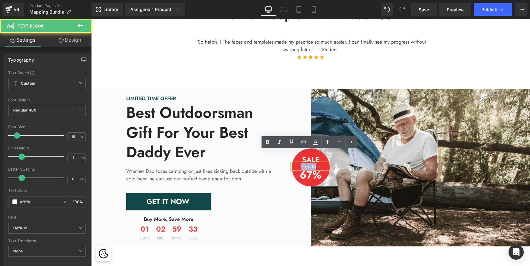
click at [311, 164] on p "--- up to ---" at bounding box center [311, 166] width 38 height 5
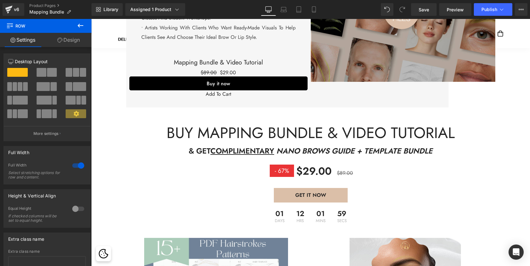
scroll to position [1035, 0]
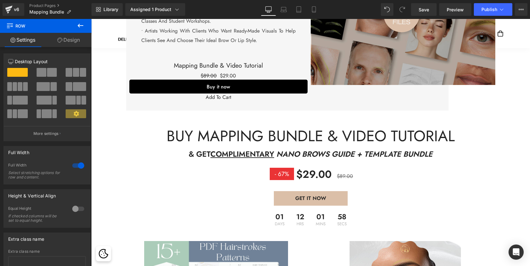
click at [224, 126] on h2 "buy mapping bundle & video tutorial" at bounding box center [310, 136] width 369 height 20
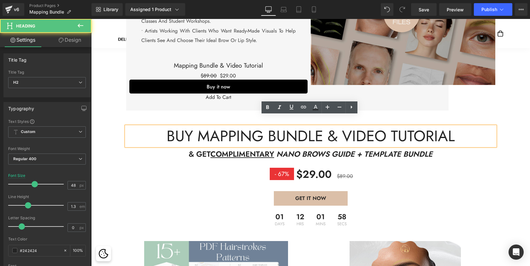
click at [224, 131] on h2 "buy mapping bundle & video tutorial" at bounding box center [310, 136] width 369 height 20
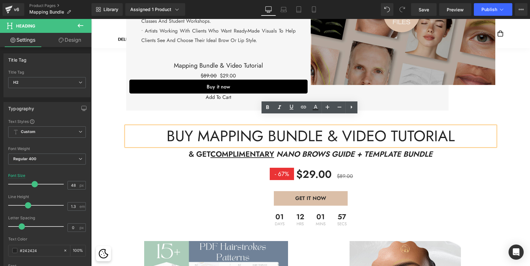
click at [234, 127] on h2 "buy mapping bundle & video tutorial" at bounding box center [310, 136] width 369 height 20
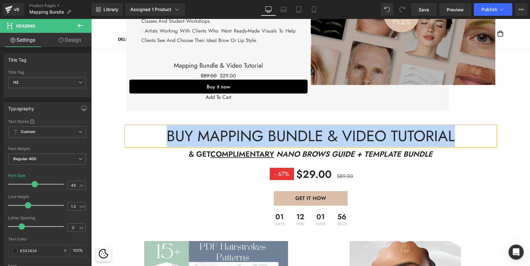
copy h2 "buy mapping bundle & video tutorial"
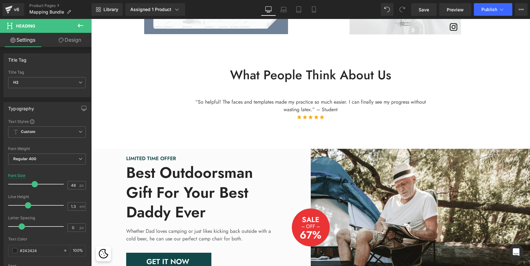
scroll to position [1403, 0]
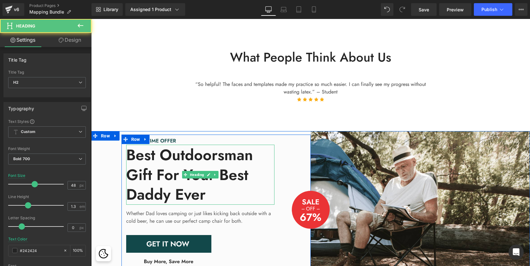
click at [159, 164] on h2 "Best Outdoorsman Gift For Your Best Daddy Ever" at bounding box center [200, 174] width 148 height 59
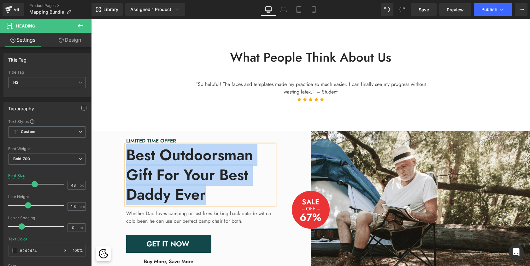
paste div
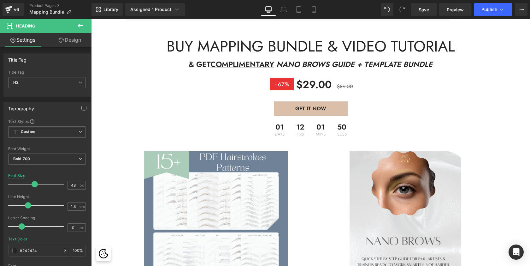
scroll to position [1107, 0]
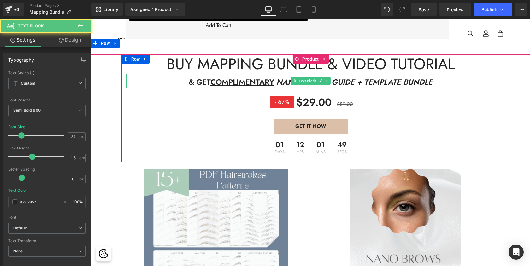
drag, startPoint x: 282, startPoint y: 71, endPoint x: 274, endPoint y: 69, distance: 7.4
click at [282, 76] on span "NANO BROWS GUIDE + TEMPLATE BUNDLE" at bounding box center [354, 81] width 156 height 11
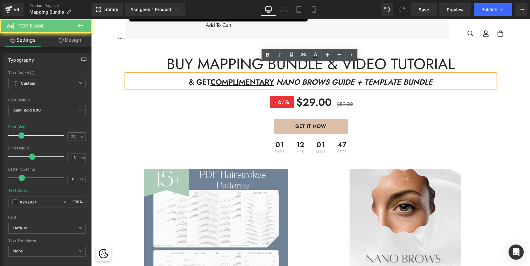
click at [273, 76] on span "COMPLIMENTARY" at bounding box center [242, 81] width 64 height 11
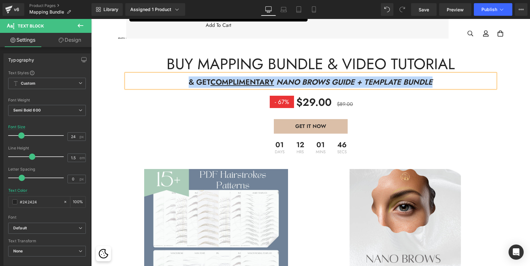
copy p "& GET COMPLIMENTARY NANO BROWS GUIDE + TEMPLATE BUNDLE"
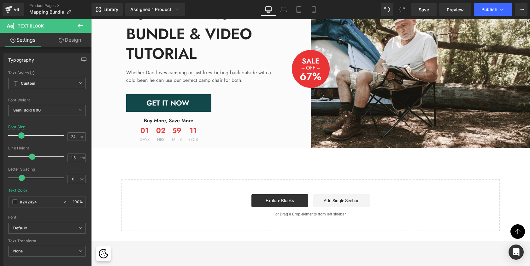
scroll to position [1553, 0]
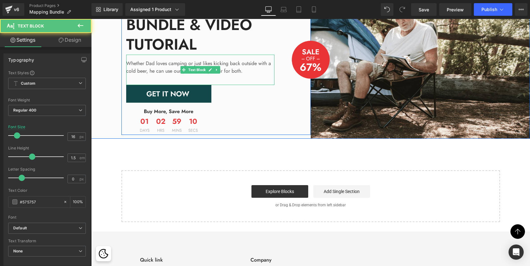
click at [182, 60] on p "Whether Dad loves camping or just likes kicking back outside with a cold beer, …" at bounding box center [200, 67] width 148 height 15
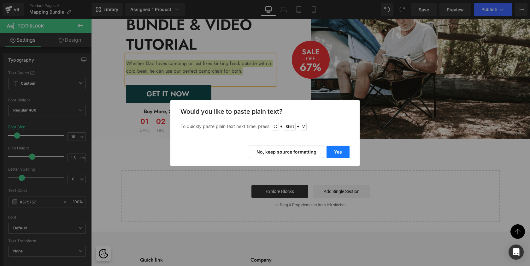
click at [339, 149] on button "Yes" at bounding box center [337, 151] width 23 height 13
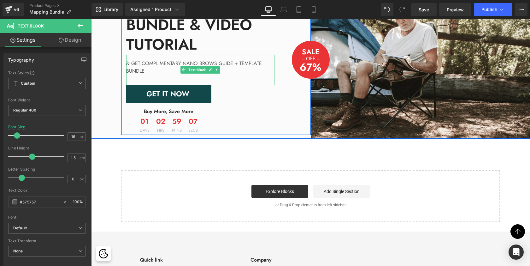
click at [146, 60] on p "& GET COMPLIMENTARY NANO BROWS GUIDE + TEMPLATE BUNDLE" at bounding box center [200, 67] width 148 height 15
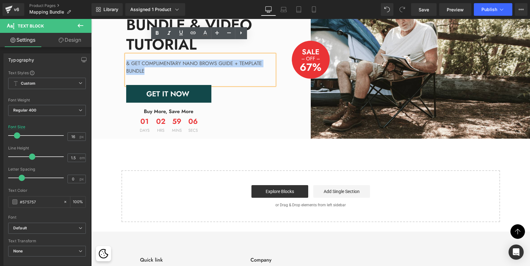
drag, startPoint x: 148, startPoint y: 58, endPoint x: 125, endPoint y: 50, distance: 24.0
click at [126, 60] on p "& GET COMPLIMENTARY NANO BROWS GUIDE + TEMPLATE BUNDLE" at bounding box center [200, 67] width 148 height 15
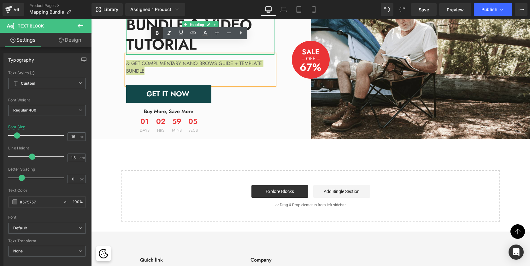
click at [155, 32] on icon at bounding box center [157, 33] width 8 height 8
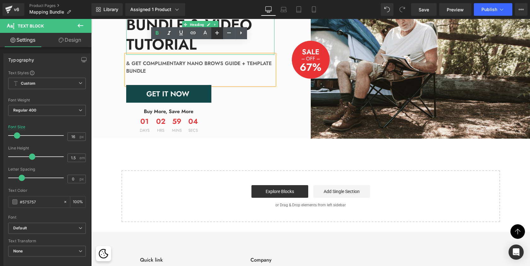
click at [0, 0] on icon at bounding box center [0, 0] width 0 height 0
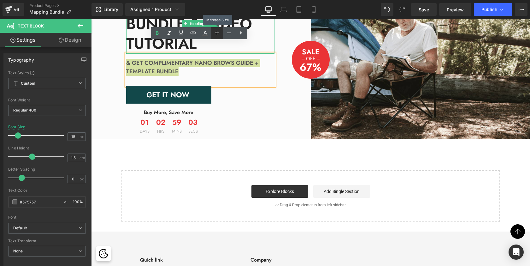
click at [0, 0] on icon at bounding box center [0, 0] width 0 height 0
type input "20"
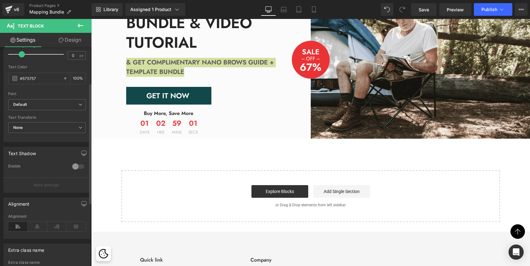
scroll to position [140, 0]
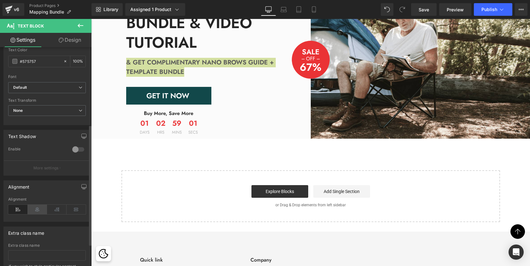
click at [38, 207] on icon at bounding box center [38, 208] width 20 height 9
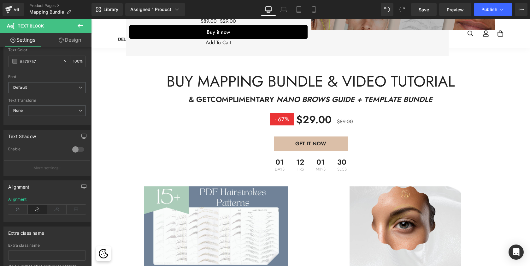
scroll to position [1089, 0]
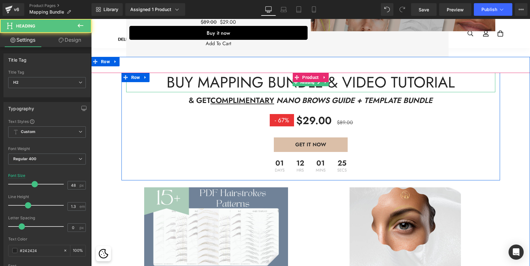
click at [268, 75] on h2 "buy mapping bundle & video tutorial" at bounding box center [310, 83] width 369 height 20
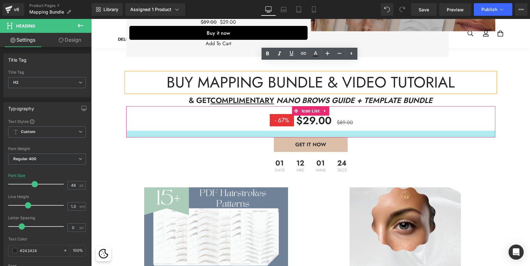
click at [224, 137] on div "GET IT NOW" at bounding box center [310, 144] width 369 height 15
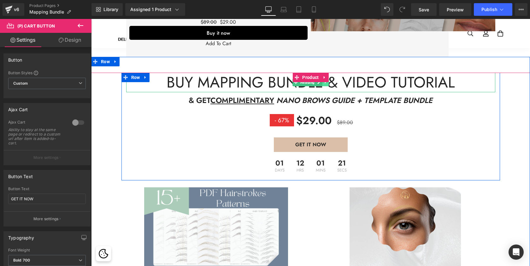
click at [325, 80] on icon at bounding box center [325, 82] width 3 height 4
click at [328, 80] on icon at bounding box center [328, 81] width 3 height 3
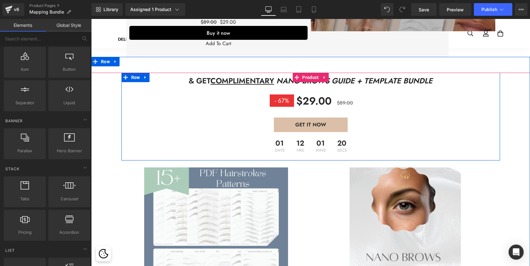
scroll to position [1897, 436]
click at [347, 75] on span "NANO BROWS GUIDE + TEMPLATE BUNDLE" at bounding box center [354, 80] width 156 height 11
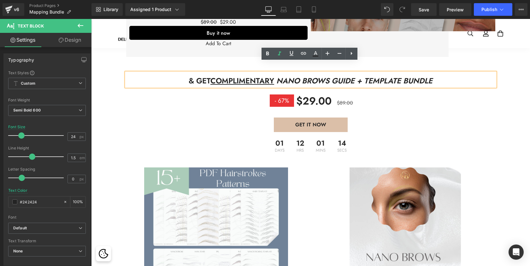
click at [225, 75] on span "COMPLIMENTARY" at bounding box center [242, 80] width 64 height 11
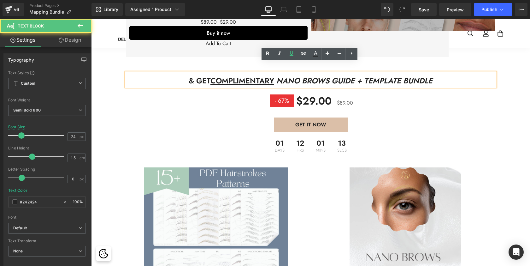
click at [228, 60] on div "& GET COMPLIMENTARY NANO BROWS GUIDE + TEMPLATE BUNDLE Text Block $29.00 - 67% …" at bounding box center [310, 241] width 439 height 369
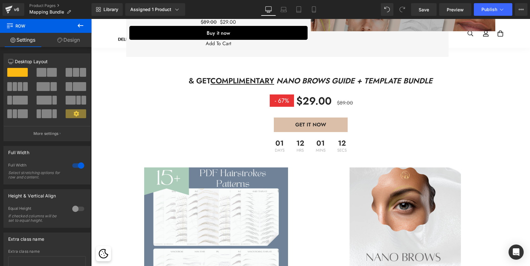
click at [238, 57] on div "& GET COMPLIMENTARY NANO BROWS GUIDE + TEMPLATE BUNDLE Text Block $29.00 - 67% …" at bounding box center [310, 241] width 439 height 369
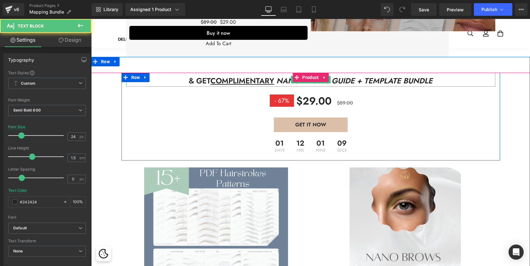
click at [367, 75] on span "NANO BROWS GUIDE + TEMPLATE BUNDLE" at bounding box center [354, 80] width 156 height 11
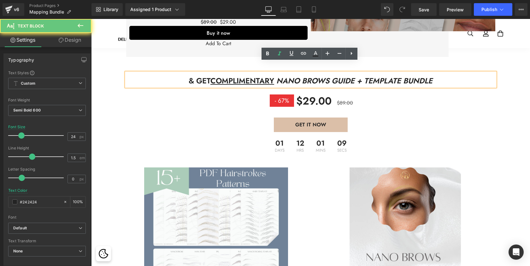
click at [385, 75] on span "NANO BROWS GUIDE + TEMPLATE BUNDLE" at bounding box center [354, 80] width 156 height 11
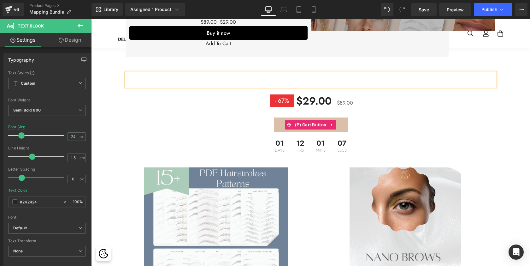
click at [388, 117] on div "GET IT NOW" at bounding box center [310, 124] width 369 height 15
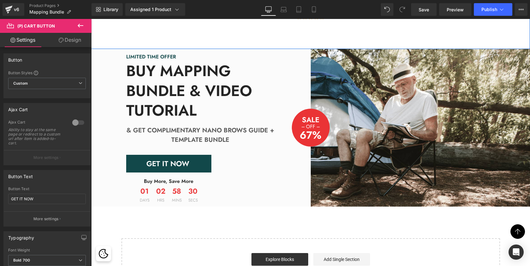
scroll to position [1222, 0]
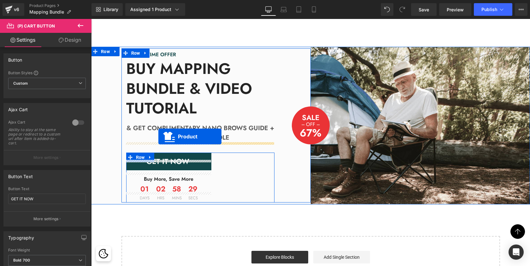
drag, startPoint x: 296, startPoint y: 68, endPoint x: 158, endPoint y: 136, distance: 153.5
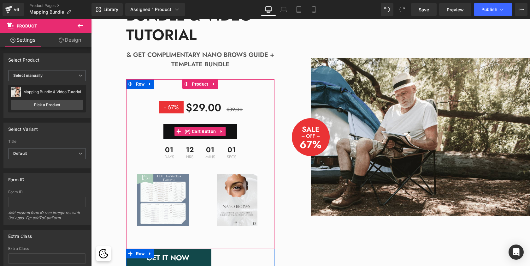
scroll to position [1278, 0]
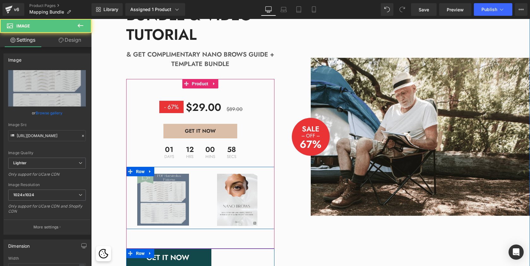
click at [167, 191] on img at bounding box center [163, 200] width 52 height 52
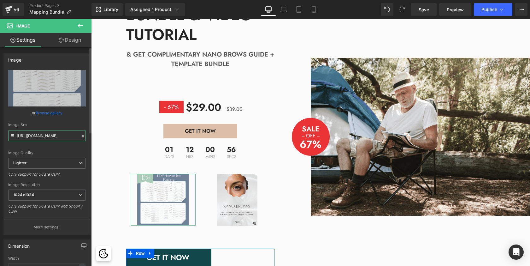
click at [57, 137] on input "https://ucarecdn.com/d9ccf115-9dd5-4418-962a-dd25f8d8f57a/-/format/auto/-/previ…" at bounding box center [47, 135] width 78 height 11
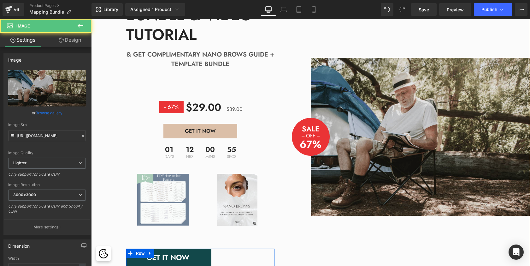
click at [421, 93] on img at bounding box center [421, 136] width 220 height 157
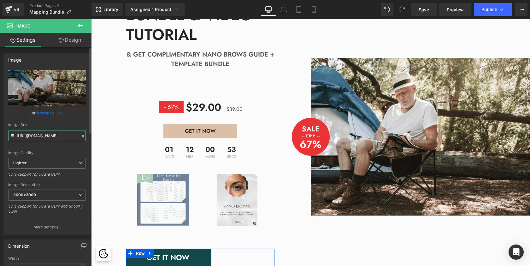
click at [57, 136] on input "https://ucarecdn.com/e4b2cf24-b858-44c9-b160-5cb5aa3ac8fb/-/format/auto/-/previ…" at bounding box center [47, 135] width 78 height 11
paste input "d9ccf115-9dd5-4418-962a-dd25f8d8f57a/-/format/auto/-/preview/1024x1024/-/qualit…"
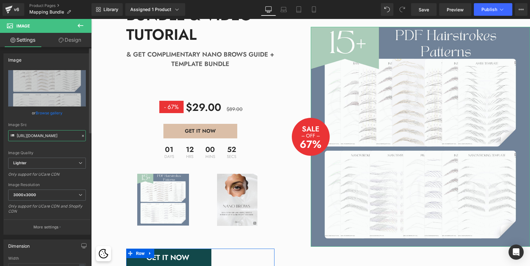
type input "https://ucarecdn.com/d9ccf115-9dd5-4418-962a-dd25f8d8f57a/-/format/auto/-/previ…"
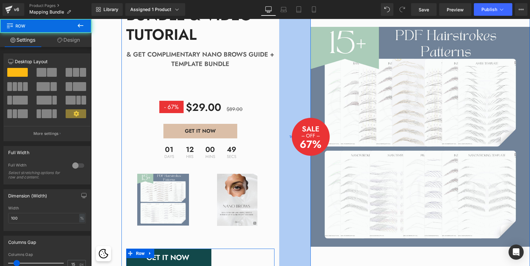
click at [291, 154] on div "100px" at bounding box center [295, 136] width 32 height 323
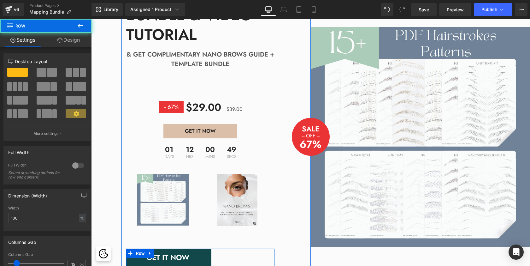
click at [234, 182] on img at bounding box center [237, 200] width 40 height 52
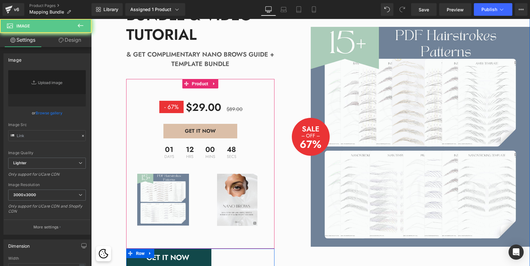
type input "https://ucarecdn.com/f854f381-e2f0-4a3b-a18f-d2dc1278be73/-/format/auto/-/previ…"
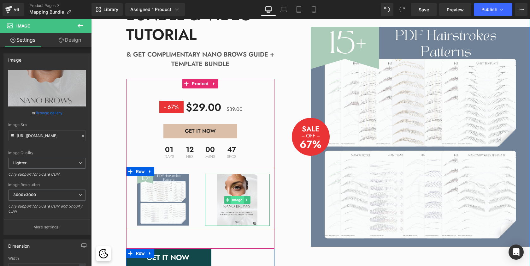
click at [239, 196] on span "Image" at bounding box center [237, 200] width 13 height 8
click at [150, 169] on icon at bounding box center [150, 171] width 4 height 5
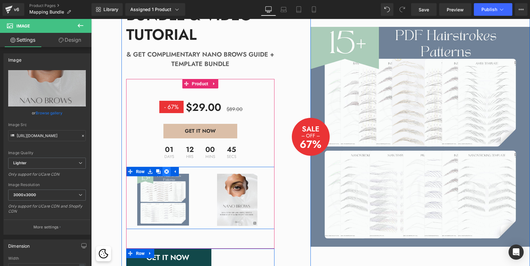
click at [164, 169] on icon at bounding box center [166, 171] width 4 height 4
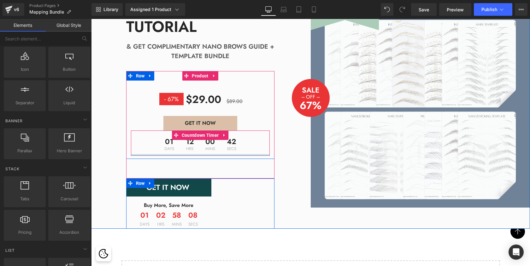
scroll to position [1283, 0]
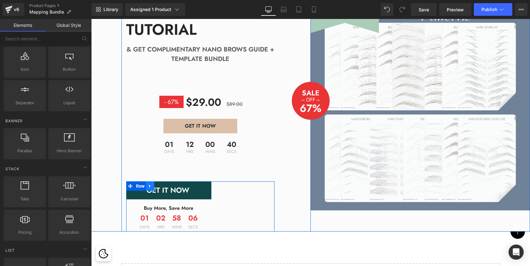
click at [150, 184] on icon at bounding box center [150, 186] width 4 height 5
click at [165, 184] on icon at bounding box center [166, 186] width 4 height 4
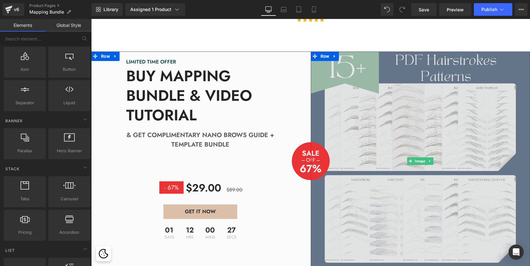
scroll to position [1198, 0]
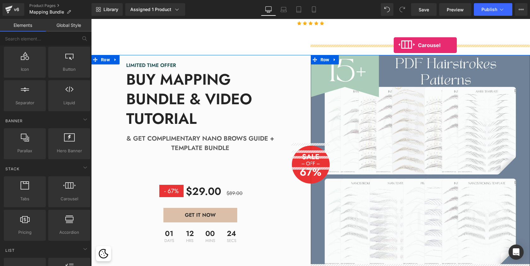
drag, startPoint x: 161, startPoint y: 215, endPoint x: 394, endPoint y: 45, distance: 288.0
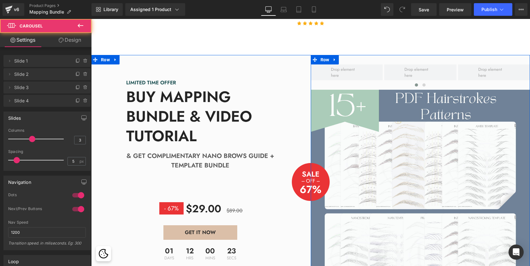
scroll to position [1734, 436]
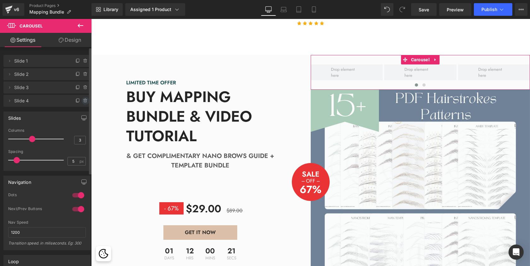
click at [82, 98] on span at bounding box center [86, 101] width 8 height 8
click at [78, 102] on button "Delete" at bounding box center [79, 101] width 20 height 8
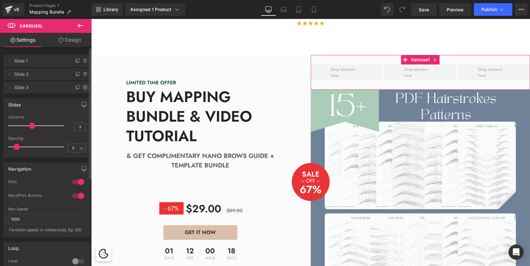
click at [83, 87] on icon at bounding box center [85, 87] width 5 height 5
click at [83, 87] on button "Delete" at bounding box center [79, 88] width 20 height 8
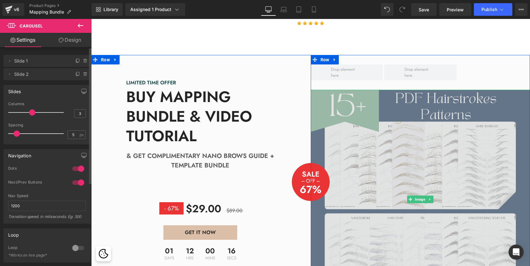
click at [349, 134] on img at bounding box center [421, 200] width 220 height 220
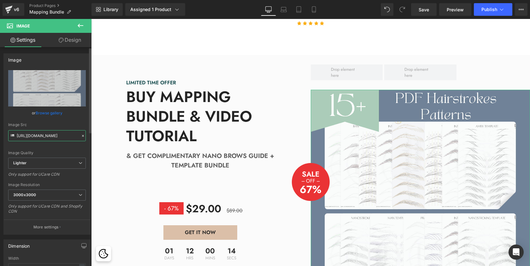
click at [47, 136] on input "https://ucarecdn.com/d9ccf115-9dd5-4418-962a-dd25f8d8f57a/-/format/auto/-/previ…" at bounding box center [47, 135] width 78 height 11
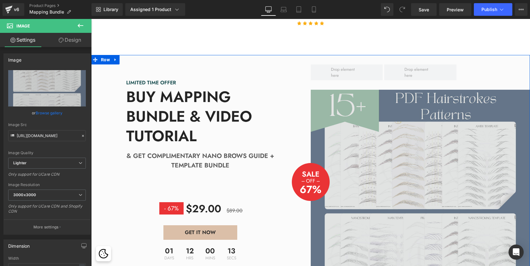
click at [385, 133] on img at bounding box center [421, 200] width 220 height 220
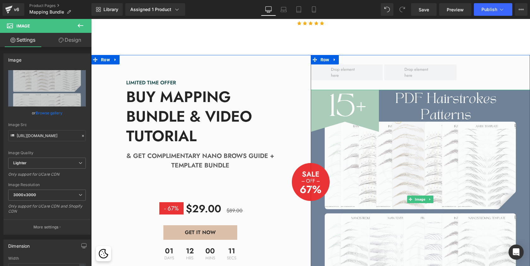
scroll to position [1688, 436]
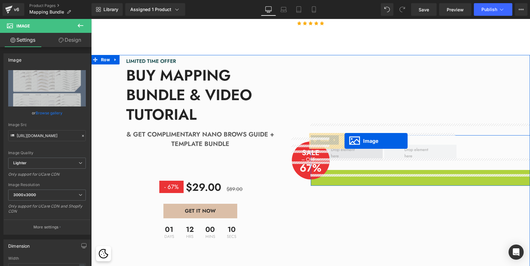
drag, startPoint x: 410, startPoint y: 188, endPoint x: 344, endPoint y: 141, distance: 81.1
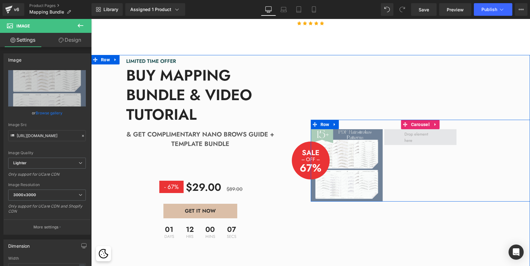
click at [411, 129] on span at bounding box center [420, 136] width 36 height 15
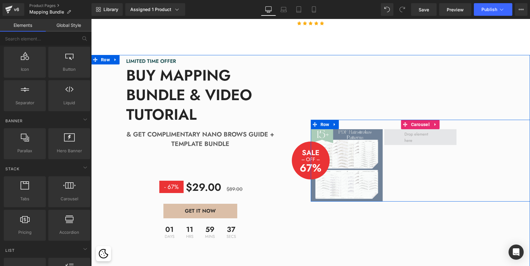
click at [420, 129] on span at bounding box center [420, 136] width 36 height 15
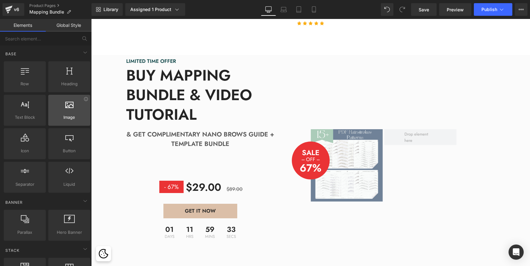
scroll to position [0, 0]
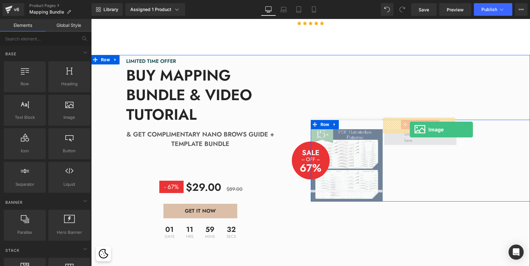
drag, startPoint x: 160, startPoint y: 140, endPoint x: 410, endPoint y: 129, distance: 250.1
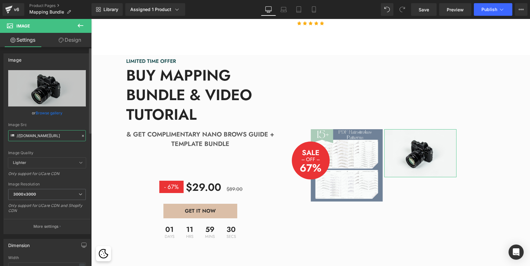
click at [43, 137] on input "//d1um8515vdn9kb.cloudfront.net/images/parallax.jpg" at bounding box center [47, 135] width 78 height 11
paste input "https://cdn.shopify.com/s/files/1/0574/0593/1713/files/How_to_Create_the_Most_N…"
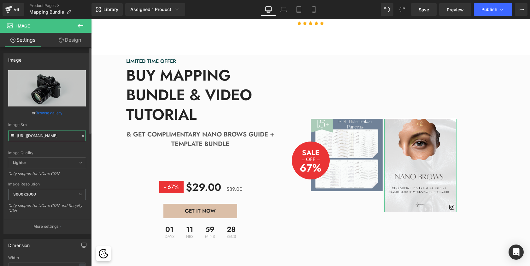
type input "https://cdn.shopify.com/s/files/1/0574/0593/1713/files/How_to_Create_the_Most_N…"
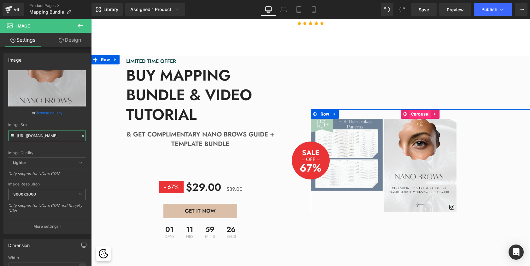
click at [417, 109] on span "Carousel" at bounding box center [420, 113] width 22 height 9
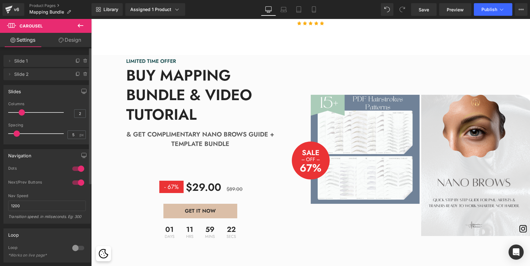
scroll to position [3, 3]
type input "1"
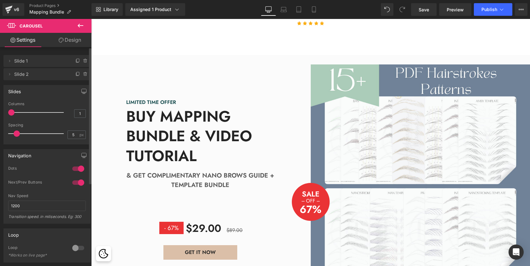
scroll to position [1773, 436]
drag, startPoint x: 30, startPoint y: 112, endPoint x: 10, endPoint y: 110, distance: 19.7
click at [10, 110] on span at bounding box center [11, 112] width 6 height 6
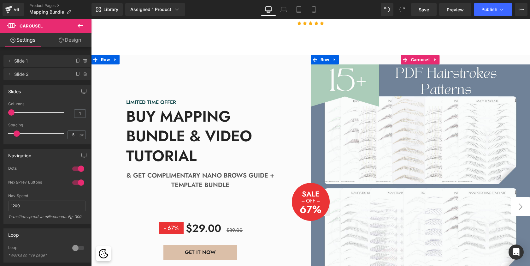
click at [515, 197] on button "›" at bounding box center [520, 206] width 19 height 19
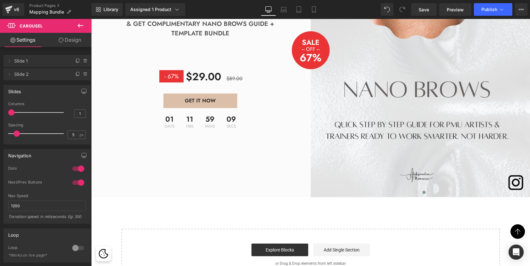
scroll to position [1356, 0]
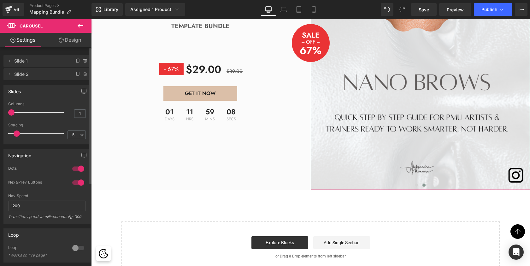
click at [78, 248] on div at bounding box center [78, 248] width 15 height 10
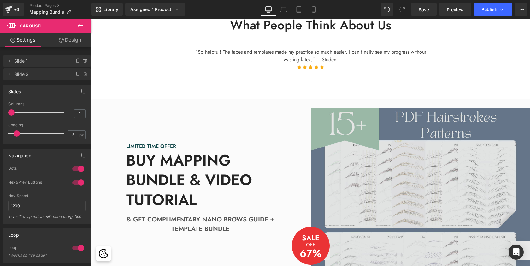
scroll to position [1153, 0]
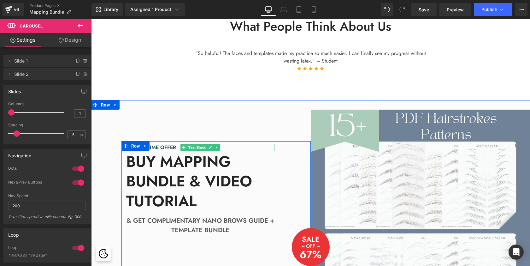
click at [165, 144] on p "LIMITED TIME OFFER" at bounding box center [200, 148] width 148 height 8
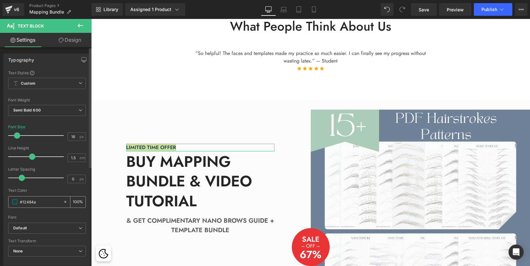
click at [16, 199] on span at bounding box center [14, 201] width 5 height 5
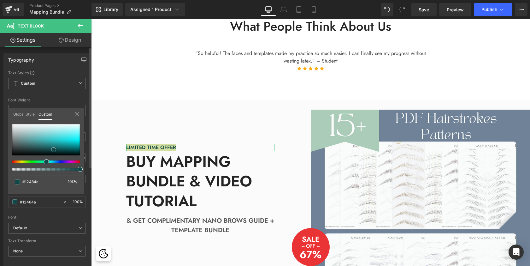
type input "#10484a"
type input "#144547"
type input "#282828"
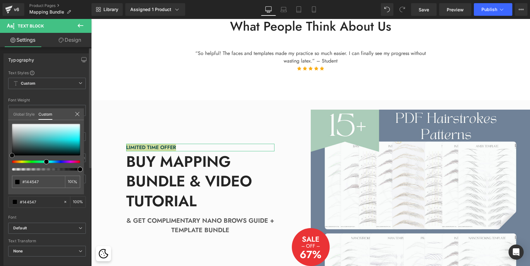
type input "#282828"
type input "#000000"
drag, startPoint x: 55, startPoint y: 148, endPoint x: 4, endPoint y: 158, distance: 52.3
click at [4, 158] on div "Typography Text Styles Custom Custom Setup Global Style Custom Setup Global Sty…" at bounding box center [47, 157] width 94 height 217
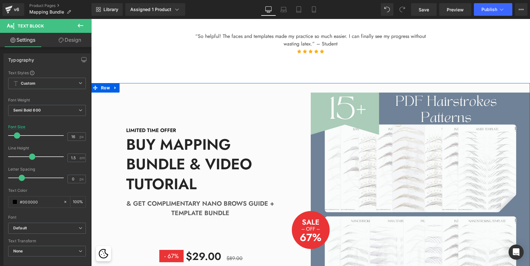
scroll to position [1178, 0]
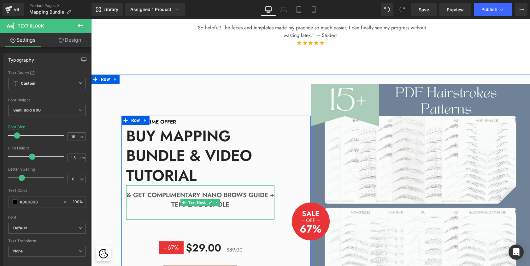
click at [170, 194] on strong "& GET COMPLIMENTARY NANO BROWS GUIDE + TEMPLATE BUNDLE" at bounding box center [200, 199] width 148 height 19
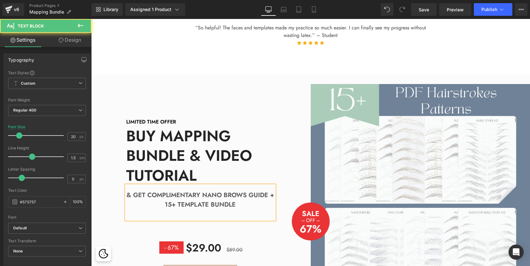
click at [208, 194] on strong "& GET COMPLIMENTARY NANO BROWS GUIDE + 15+ TEMPLATE BUNDLE" at bounding box center [200, 199] width 148 height 19
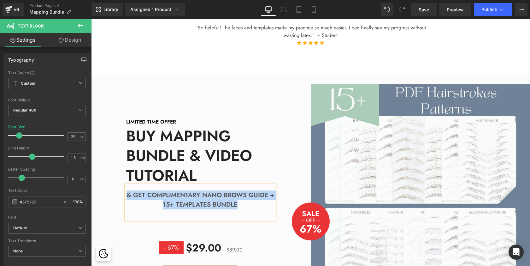
drag, startPoint x: 246, startPoint y: 196, endPoint x: 126, endPoint y: 183, distance: 120.2
click at [126, 190] on p "& GET COMPLIMENTARY NANO BROWS GUIDE + 15+ TEMPLATES BUNDLE" at bounding box center [200, 199] width 148 height 19
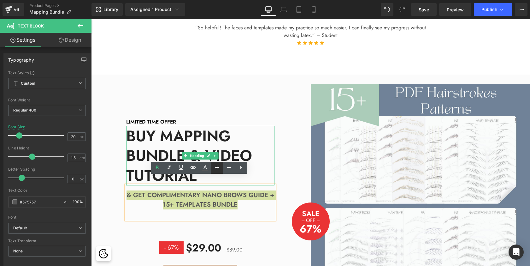
click at [0, 0] on icon at bounding box center [0, 0] width 0 height 0
type input "22"
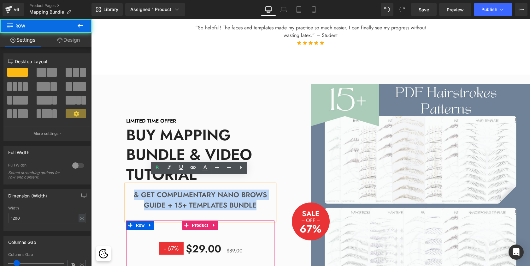
click at [270, 226] on div "Text Block $29.00 - 67% (P) Price $29.00 $89.00 (P) Price Icon List GET IT NOW …" at bounding box center [200, 262] width 148 height 85
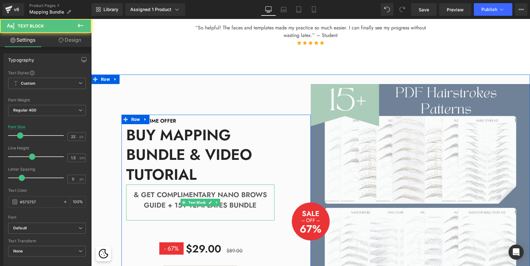
click at [215, 189] on strong "& GET COMPLIMENTARY NANO BROWS GUIDE + 15+ TEMPLATES BUNDLE" at bounding box center [200, 199] width 133 height 21
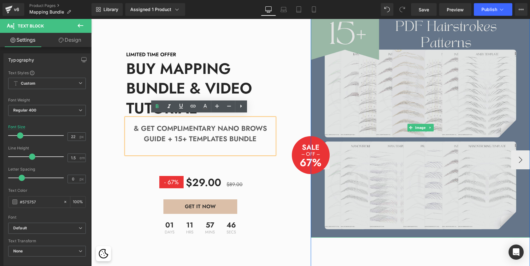
scroll to position [1245, 0]
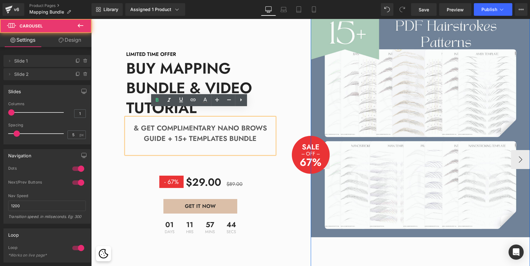
click at [371, 255] on div "Image Image" at bounding box center [532, 159] width 442 height 284
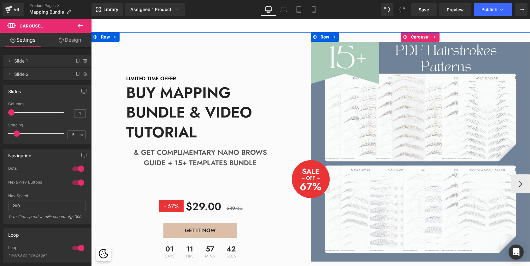
scroll to position [1220, 0]
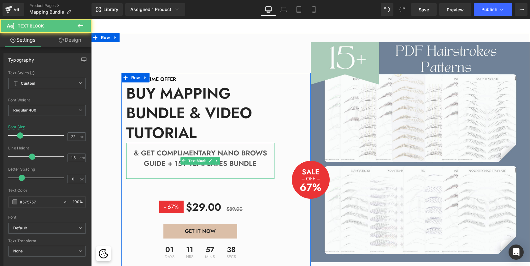
click at [171, 153] on strong "& GET COMPLIMENTARY NANO BROWS GUIDE + 15+ TEMPLATES BUNDLE" at bounding box center [200, 158] width 133 height 21
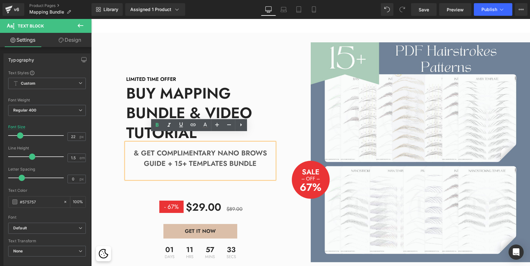
click at [185, 154] on strong "& GET COMPLIMENTARY NANO BROWS GUIDE + 15+ TEMPLATES BUNDLE" at bounding box center [200, 158] width 133 height 21
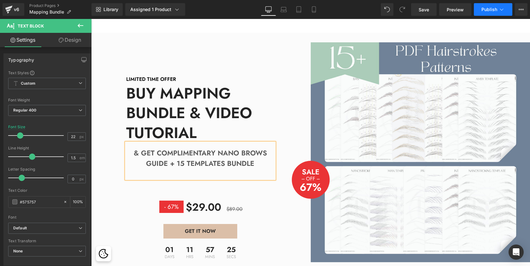
click at [491, 11] on span "Publish" at bounding box center [489, 9] width 16 height 5
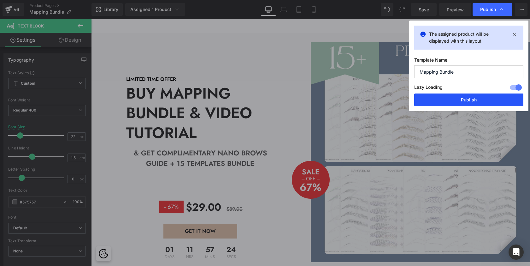
click at [470, 100] on button "Publish" at bounding box center [468, 99] width 109 height 13
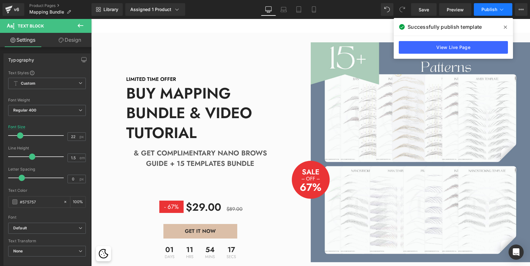
click at [491, 8] on span "Publish" at bounding box center [489, 9] width 16 height 5
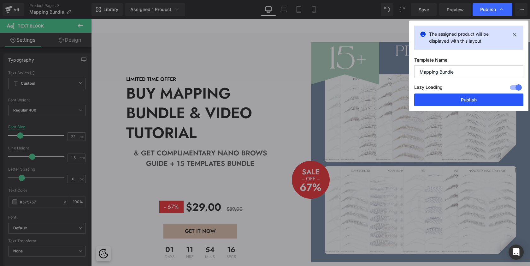
click at [444, 101] on button "Publish" at bounding box center [468, 99] width 109 height 13
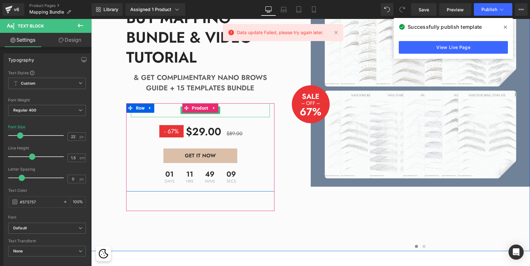
scroll to position [1296, 0]
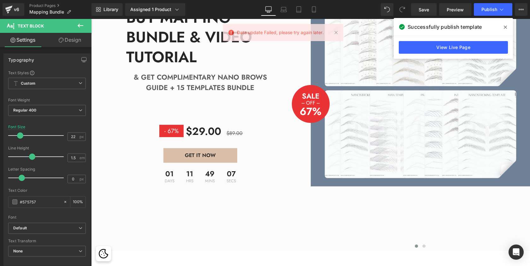
click at [80, 24] on icon at bounding box center [81, 26] width 8 height 8
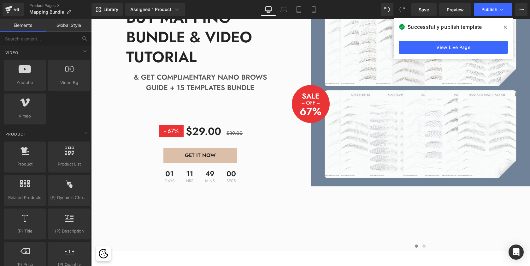
scroll to position [486, 0]
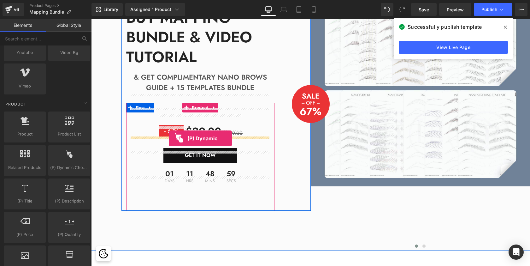
drag, startPoint x: 160, startPoint y: 175, endPoint x: 169, endPoint y: 138, distance: 38.3
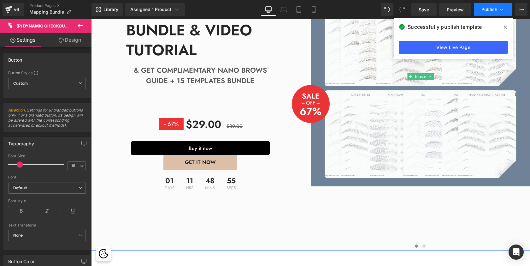
click at [497, 10] on span "Publish" at bounding box center [489, 9] width 16 height 5
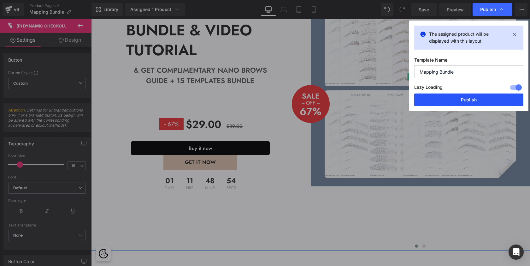
click at [457, 97] on button "Publish" at bounding box center [468, 99] width 109 height 13
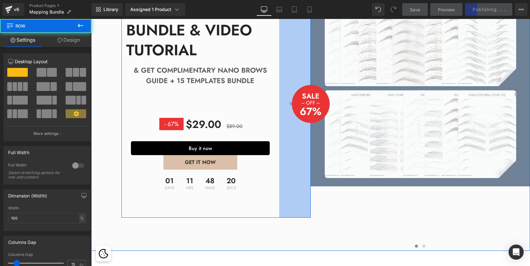
click at [304, 99] on div "100px" at bounding box center [295, 103] width 32 height 227
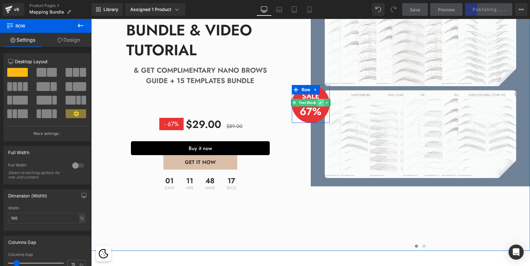
click at [322, 99] on link at bounding box center [320, 103] width 7 height 8
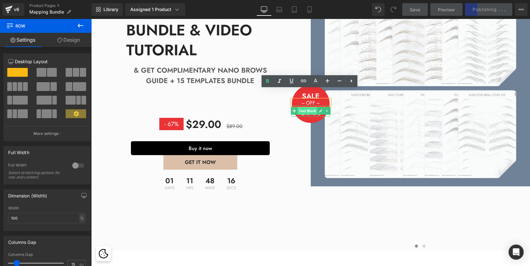
click at [313, 107] on span "Text Block" at bounding box center [307, 111] width 20 height 8
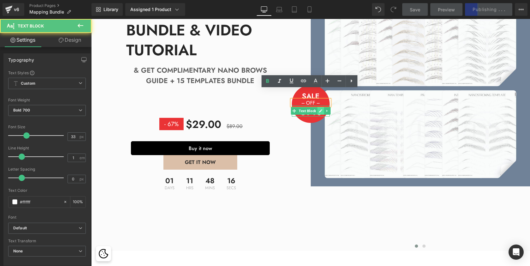
click at [319, 109] on icon at bounding box center [320, 110] width 3 height 3
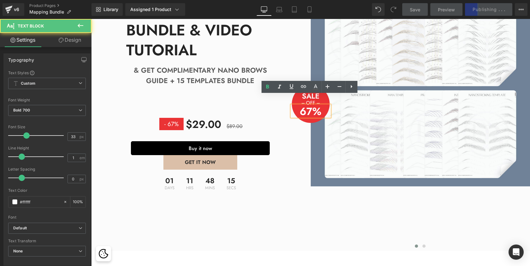
click at [315, 106] on p "67%" at bounding box center [311, 111] width 38 height 10
click at [311, 106] on p "67%" at bounding box center [311, 111] width 38 height 10
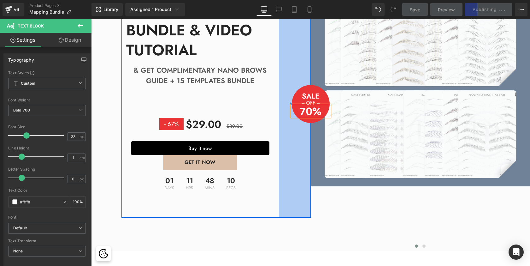
click at [291, 197] on div "101px" at bounding box center [295, 103] width 32 height 227
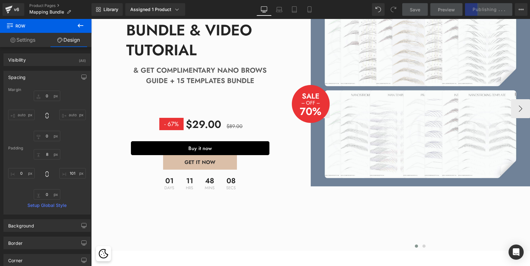
scroll to position [1207, 0]
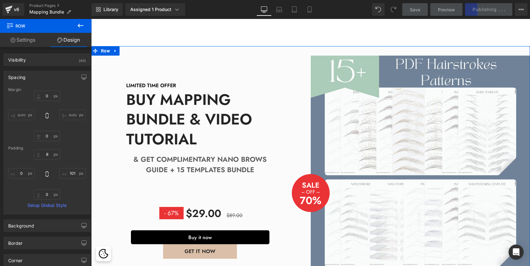
click at [91, 19] on div "101px" at bounding box center [91, 19] width 0 height 0
click at [321, 181] on link at bounding box center [320, 185] width 7 height 8
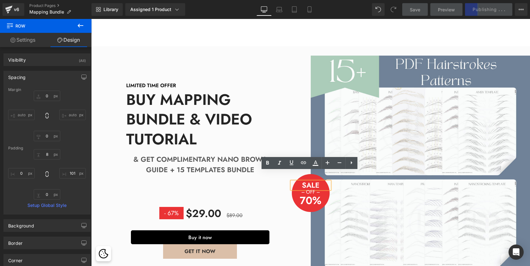
click at [313, 181] on p "SALE" at bounding box center [311, 184] width 38 height 7
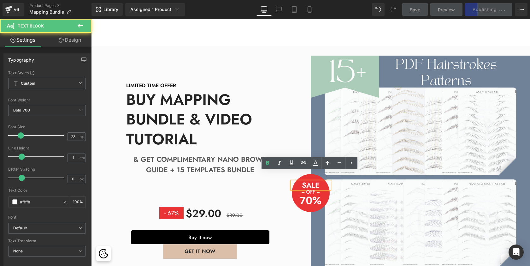
click at [313, 181] on p "SALE" at bounding box center [311, 184] width 38 height 7
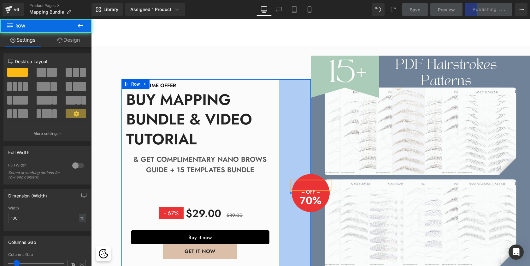
click at [296, 147] on div "101px" at bounding box center [295, 192] width 32 height 227
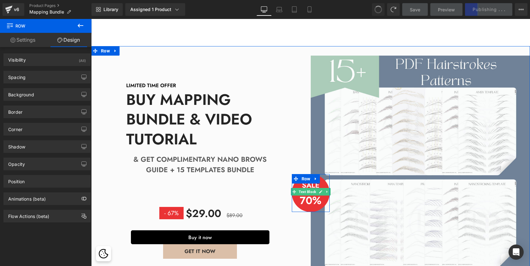
click at [309, 177] on div "LIMITED TIME OFFER Text Block BUY MAPPING BUNDLE & VIDEO TUTORIAL Heading & GET…" at bounding box center [215, 192] width 189 height 227
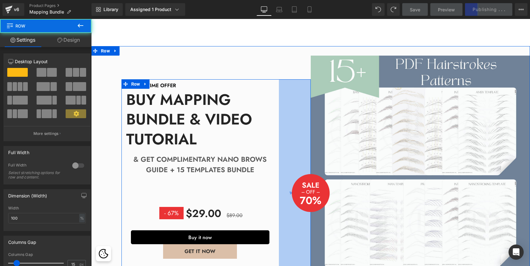
click at [305, 234] on div "101px" at bounding box center [295, 192] width 32 height 227
